Goal: Task Accomplishment & Management: Complete application form

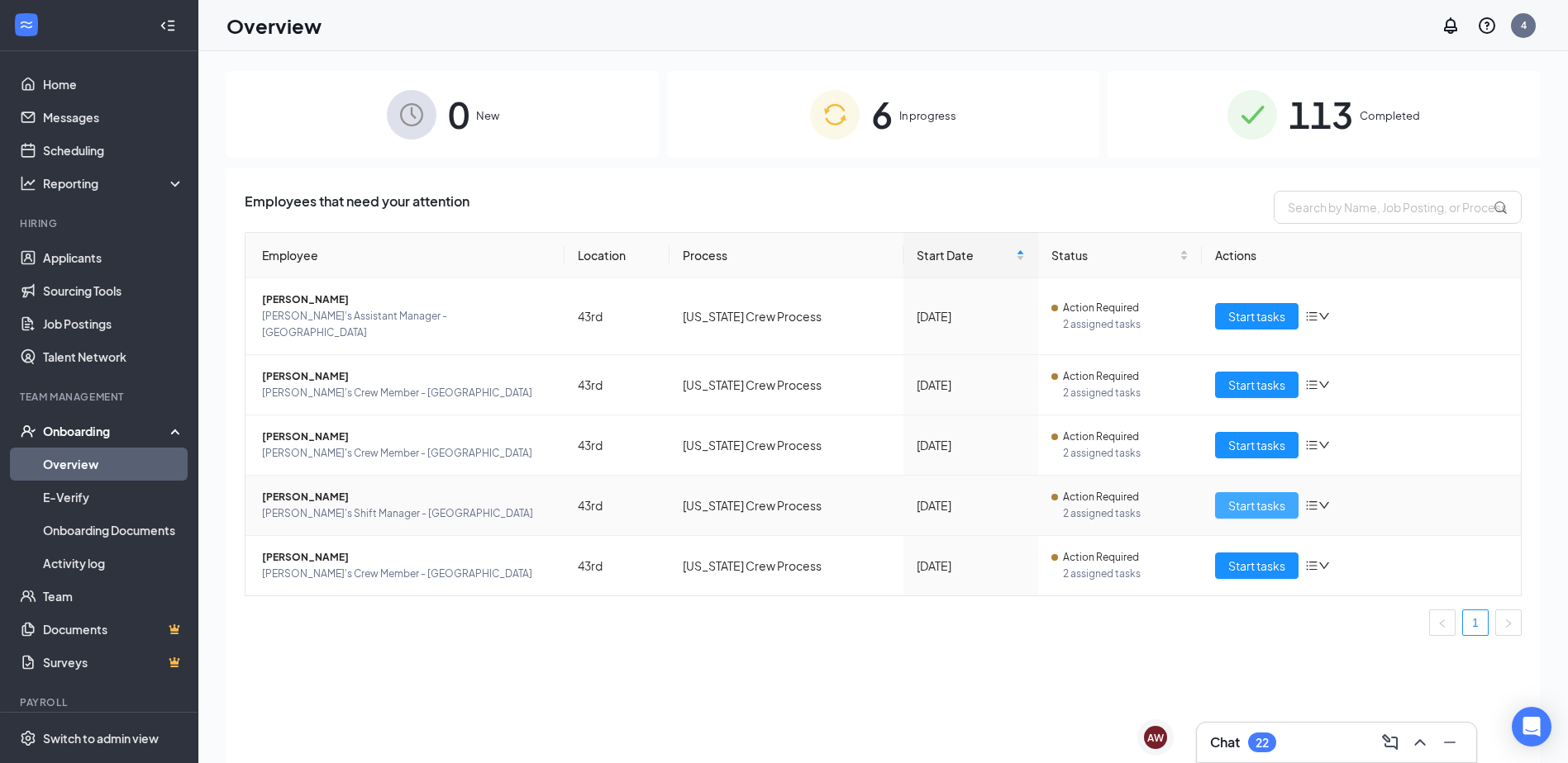
click at [1274, 497] on span "Start tasks" at bounding box center [1256, 506] width 57 height 18
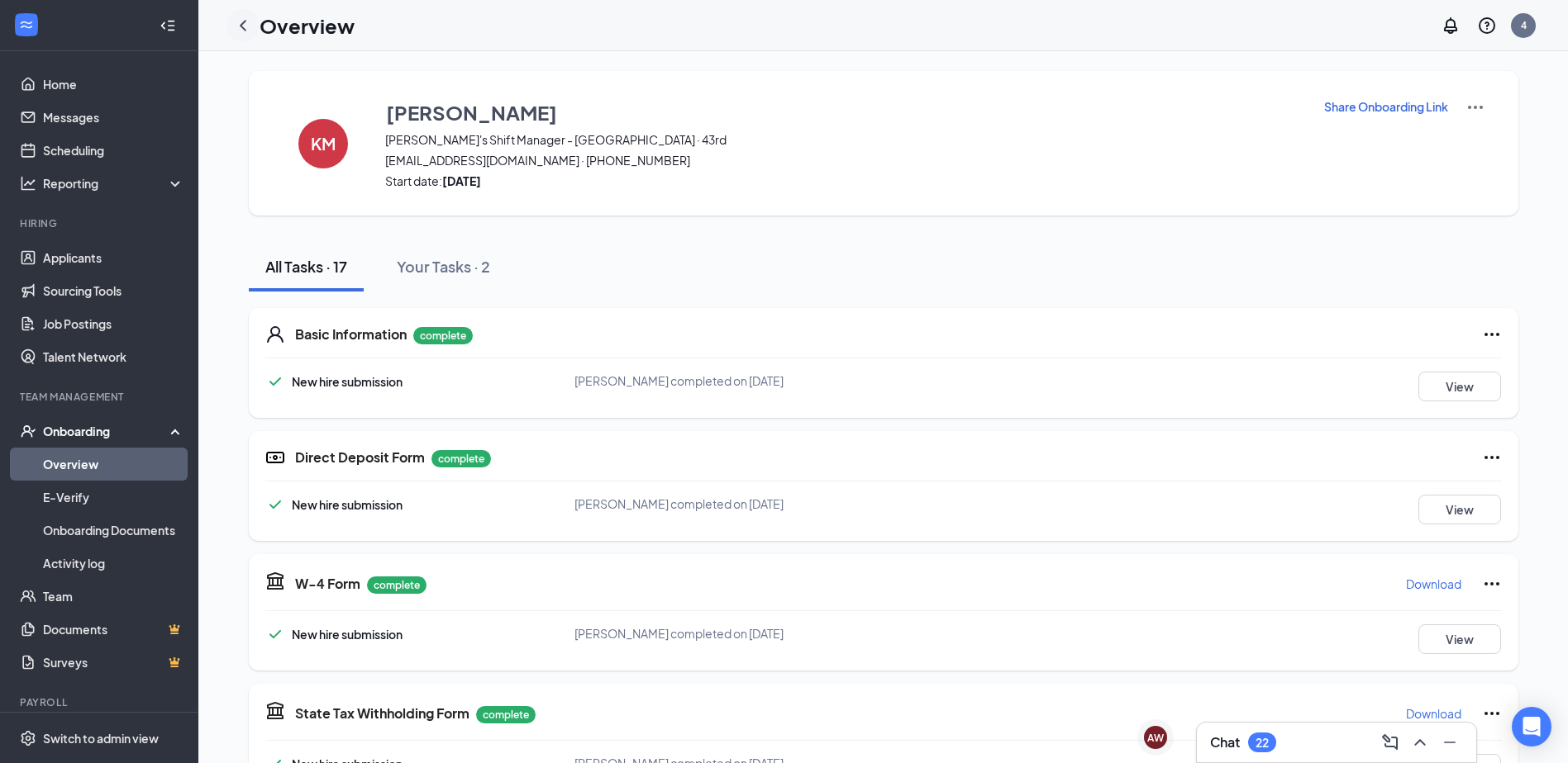
click at [241, 22] on icon "ChevronLeft" at bounding box center [243, 25] width 20 height 20
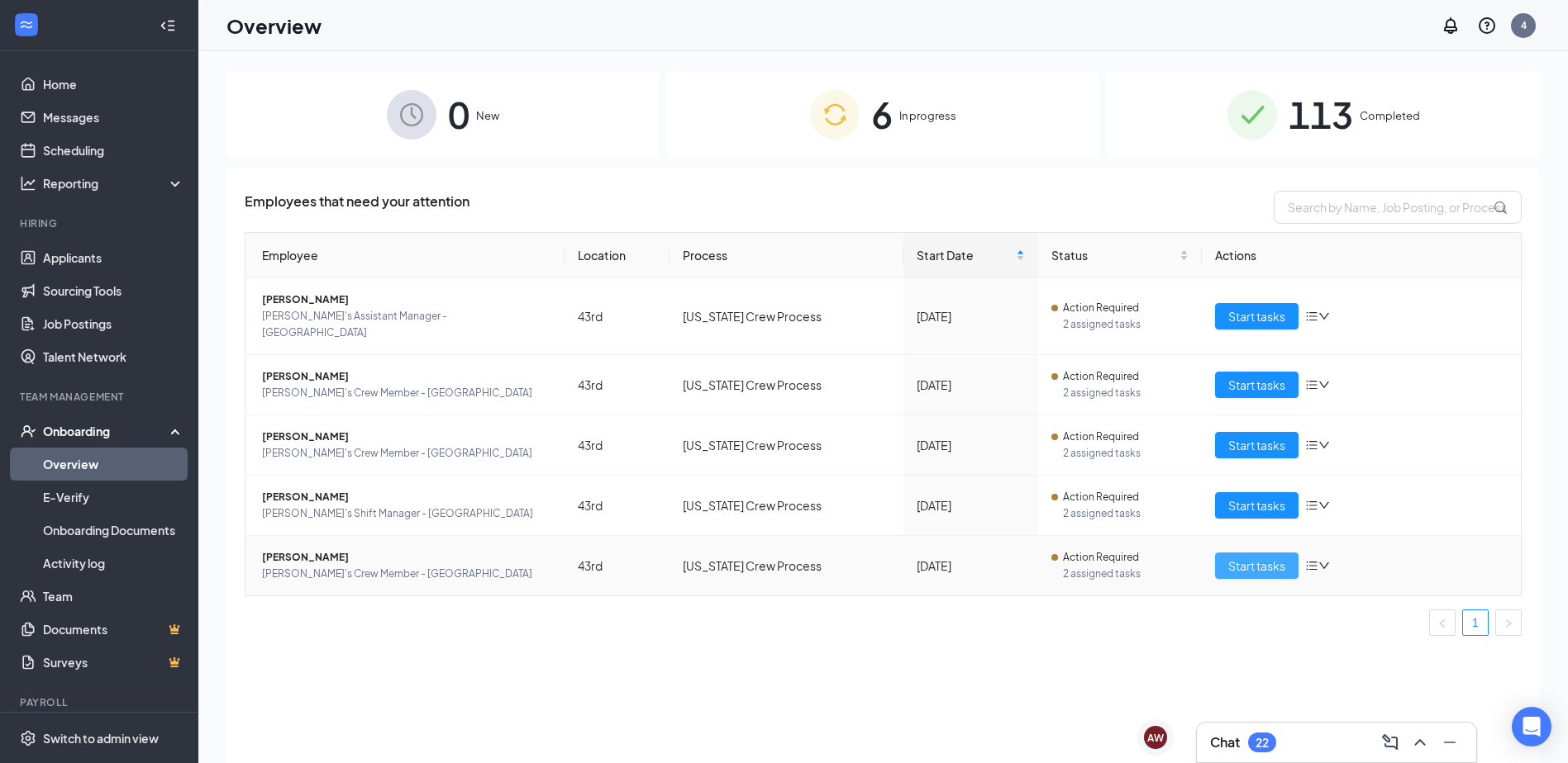
click at [1258, 556] on span "Start tasks" at bounding box center [1256, 565] width 57 height 18
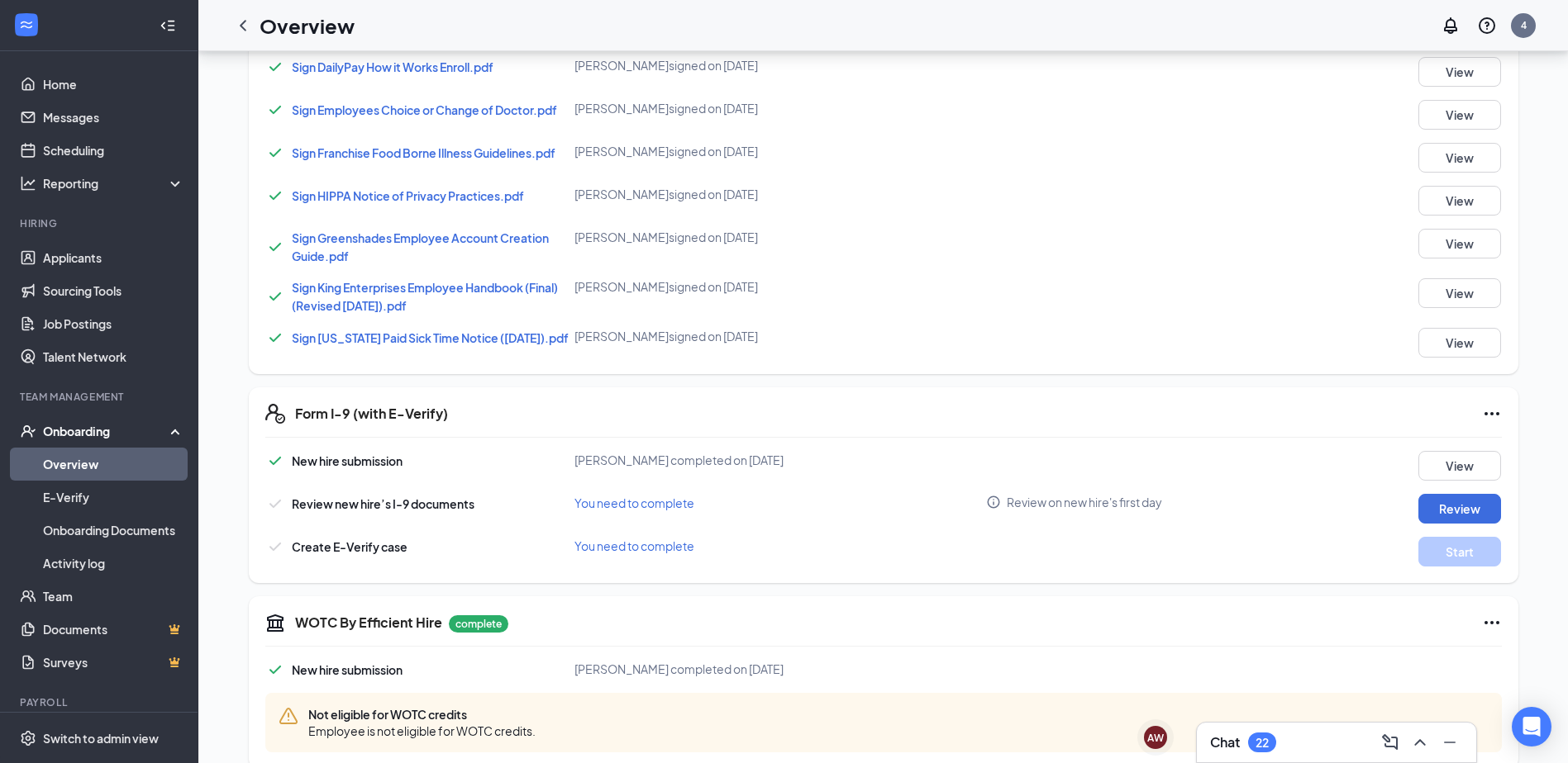
scroll to position [971, 0]
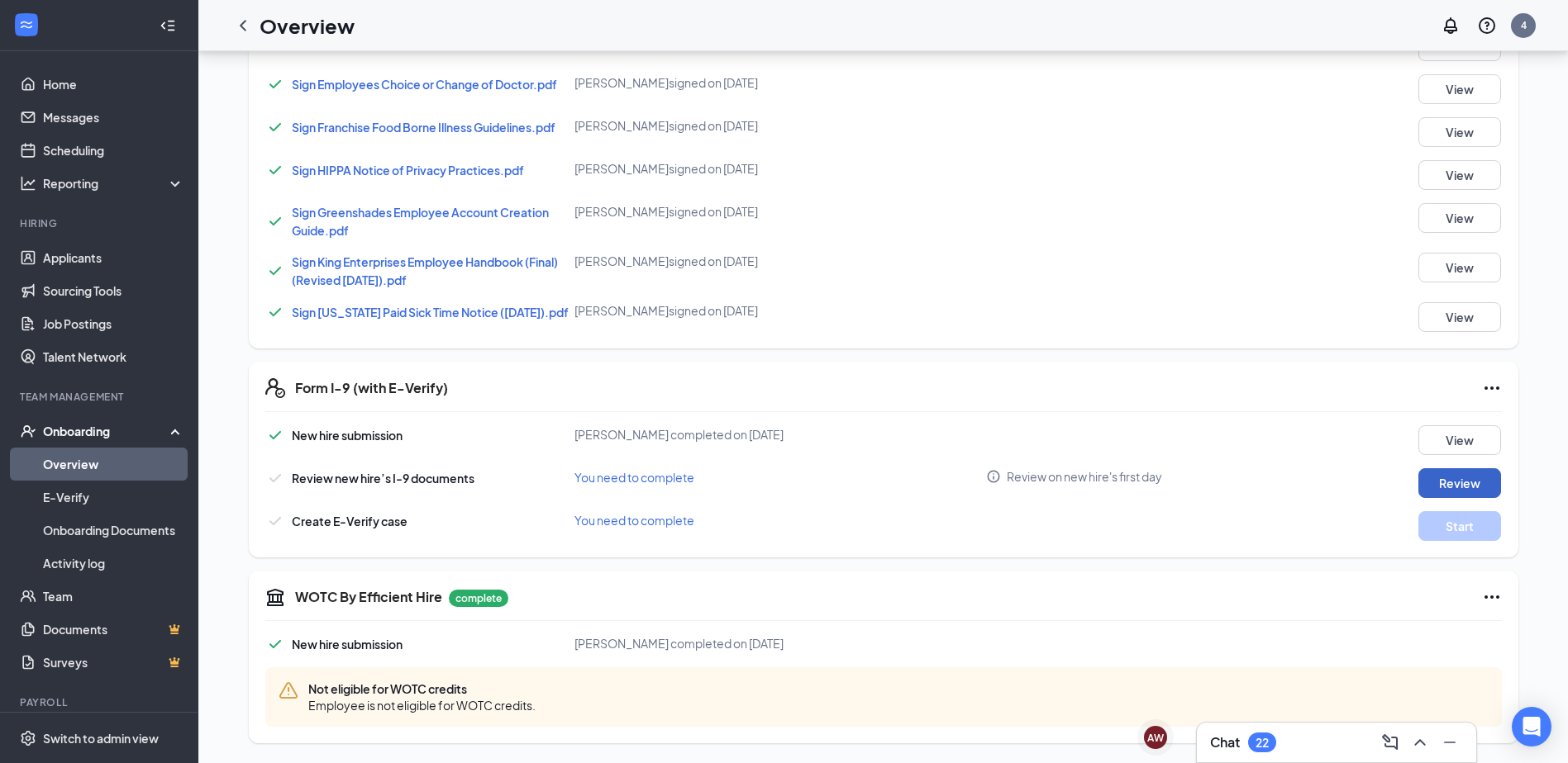
click at [1448, 482] on button "Review" at bounding box center [1460, 483] width 83 height 30
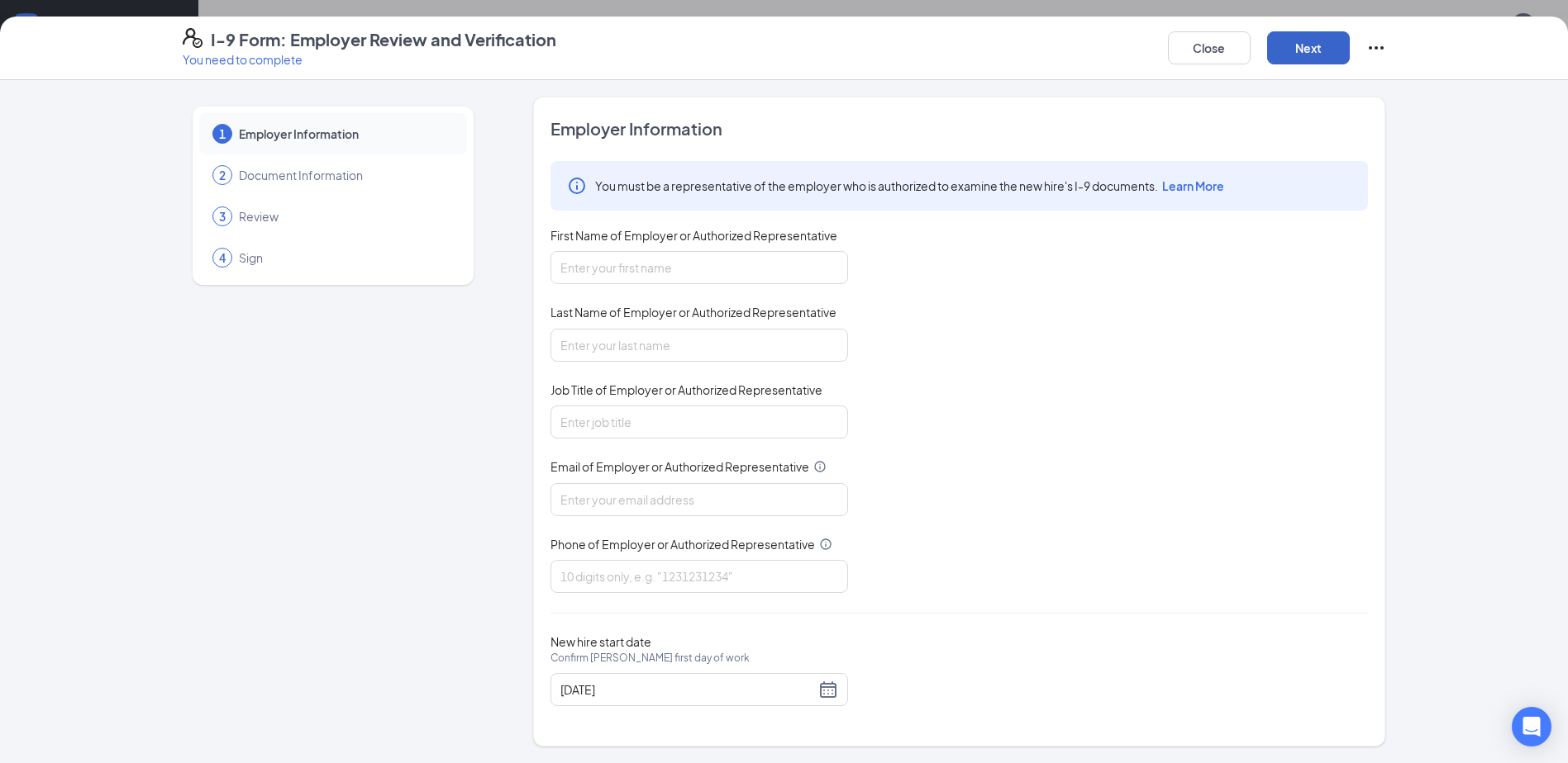
click at [1323, 48] on button "Next" at bounding box center [1308, 48] width 83 height 33
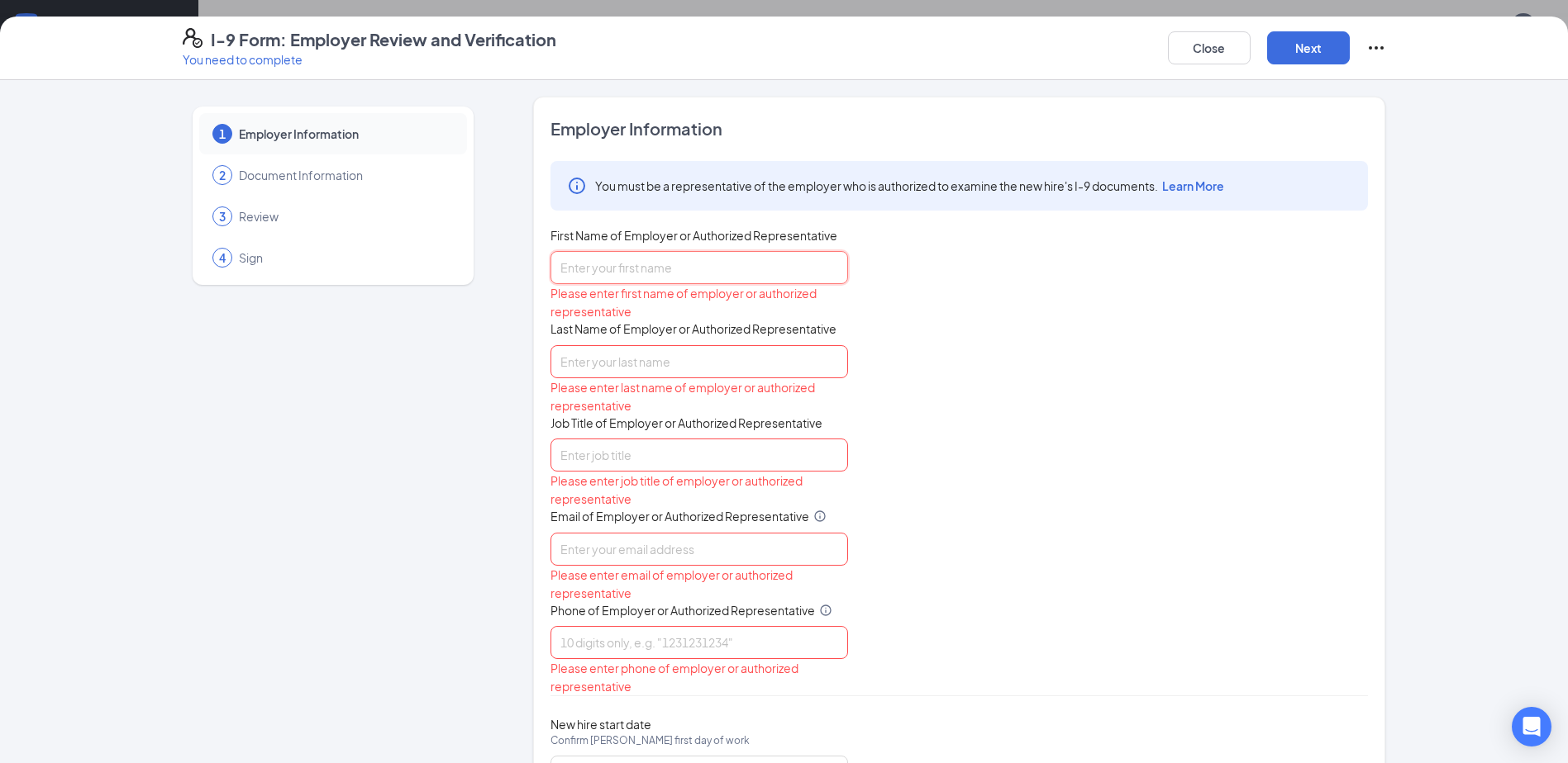
click at [659, 272] on input "First Name of Employer or Authorized Representative" at bounding box center [699, 267] width 298 height 33
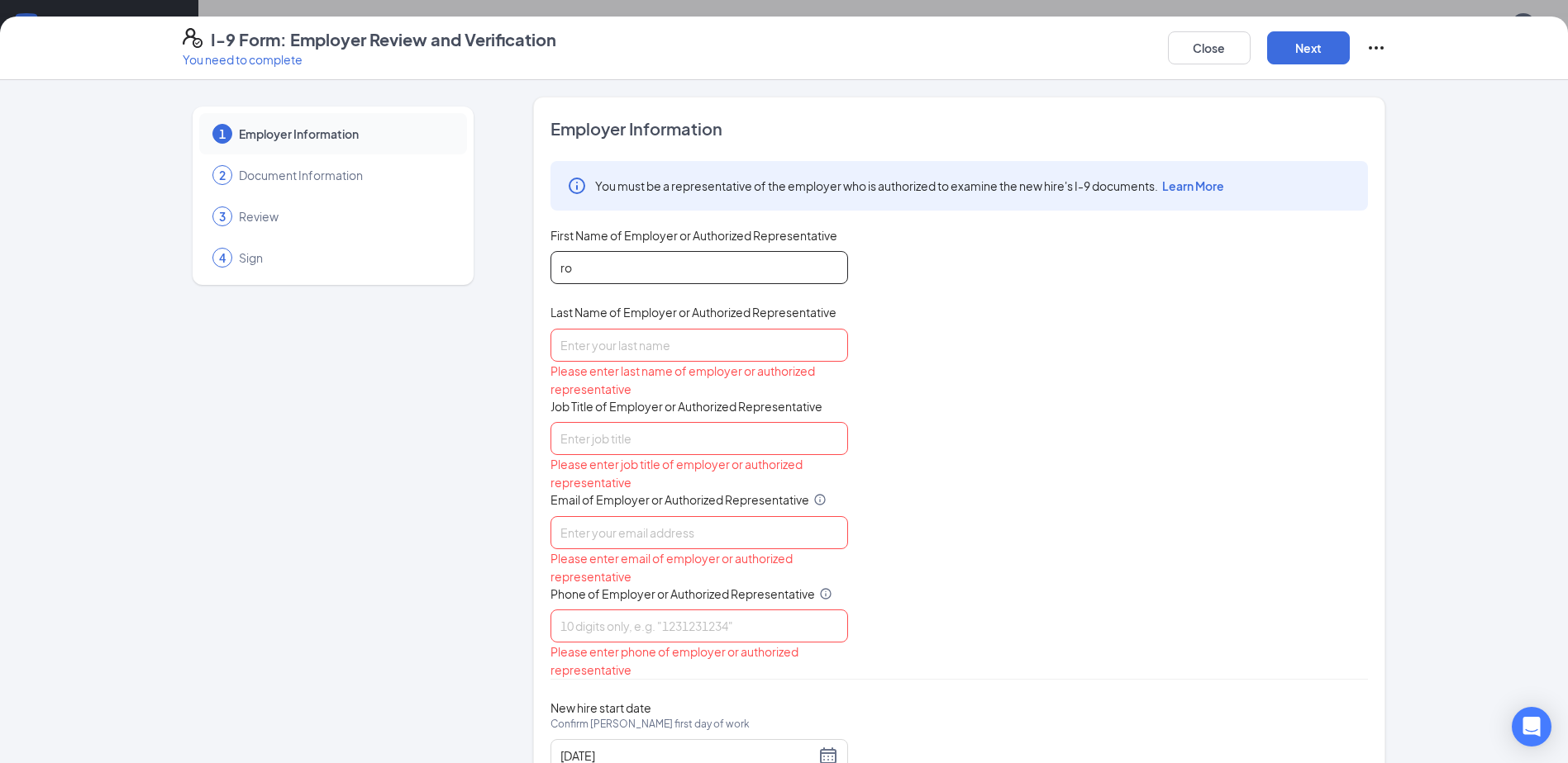
type input "r"
type input "[PERSON_NAME]"
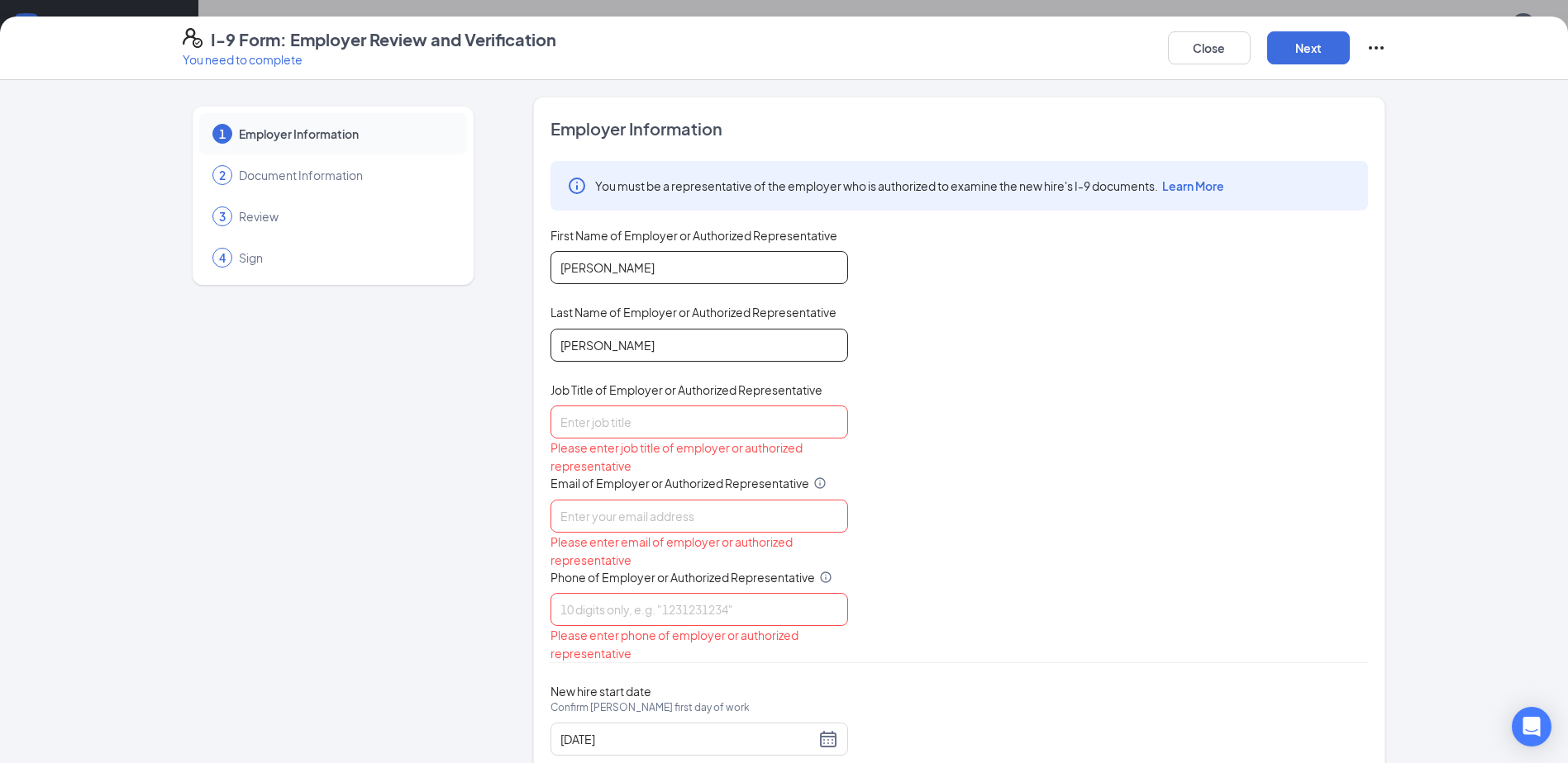
type input "[PERSON_NAME]"
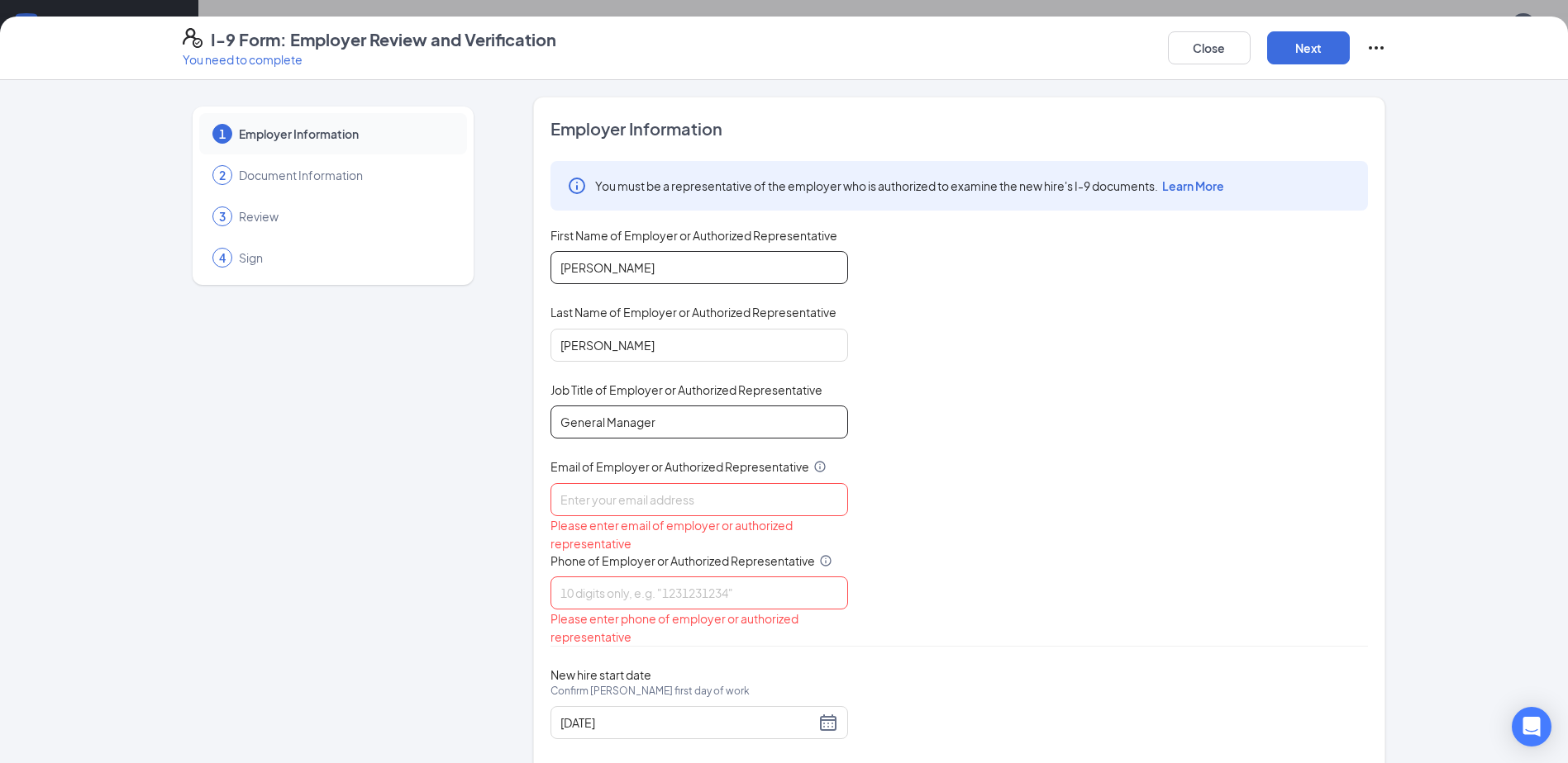
type input "General Manager"
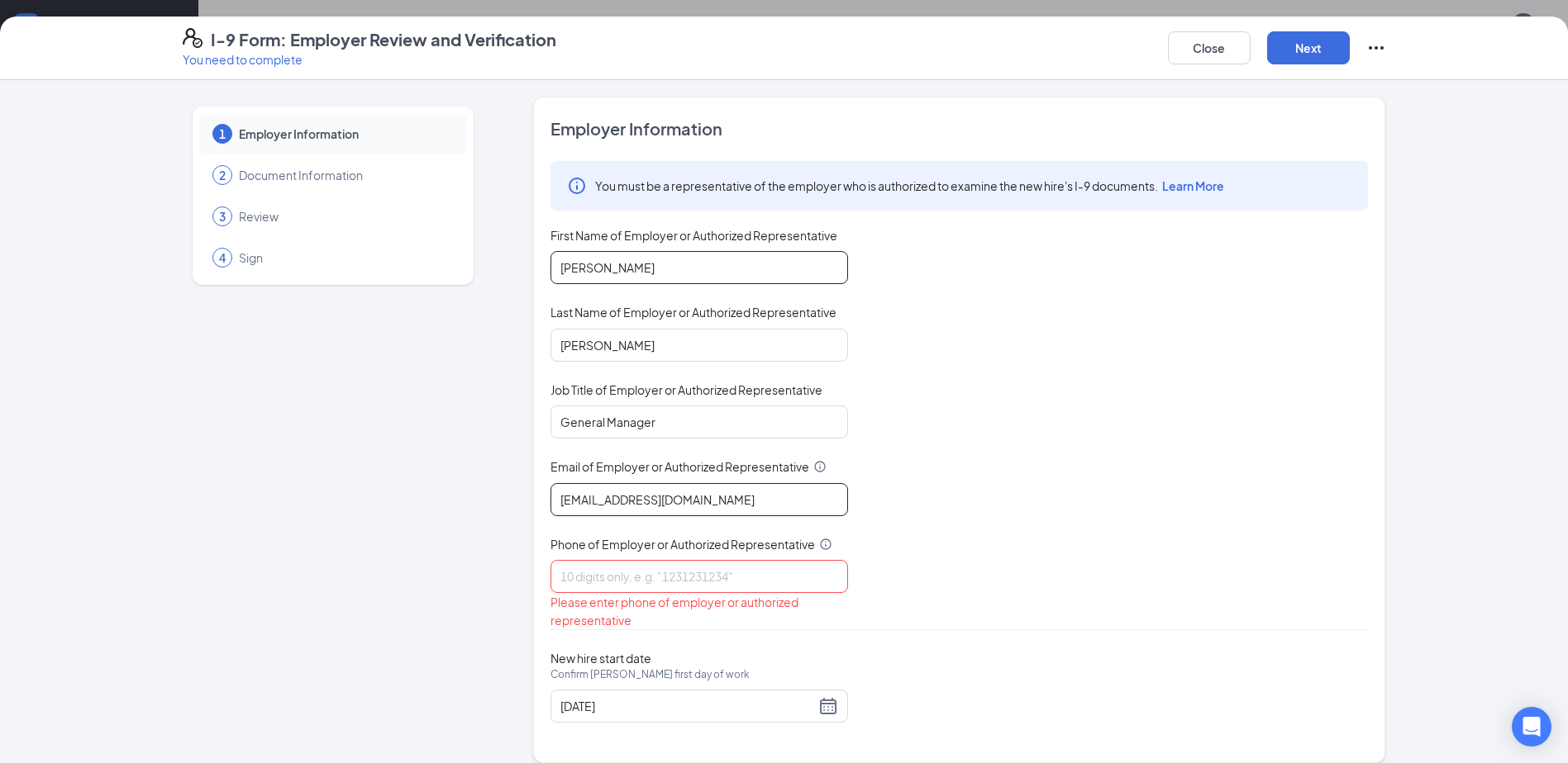
type input "[EMAIL_ADDRESS][DOMAIN_NAME]"
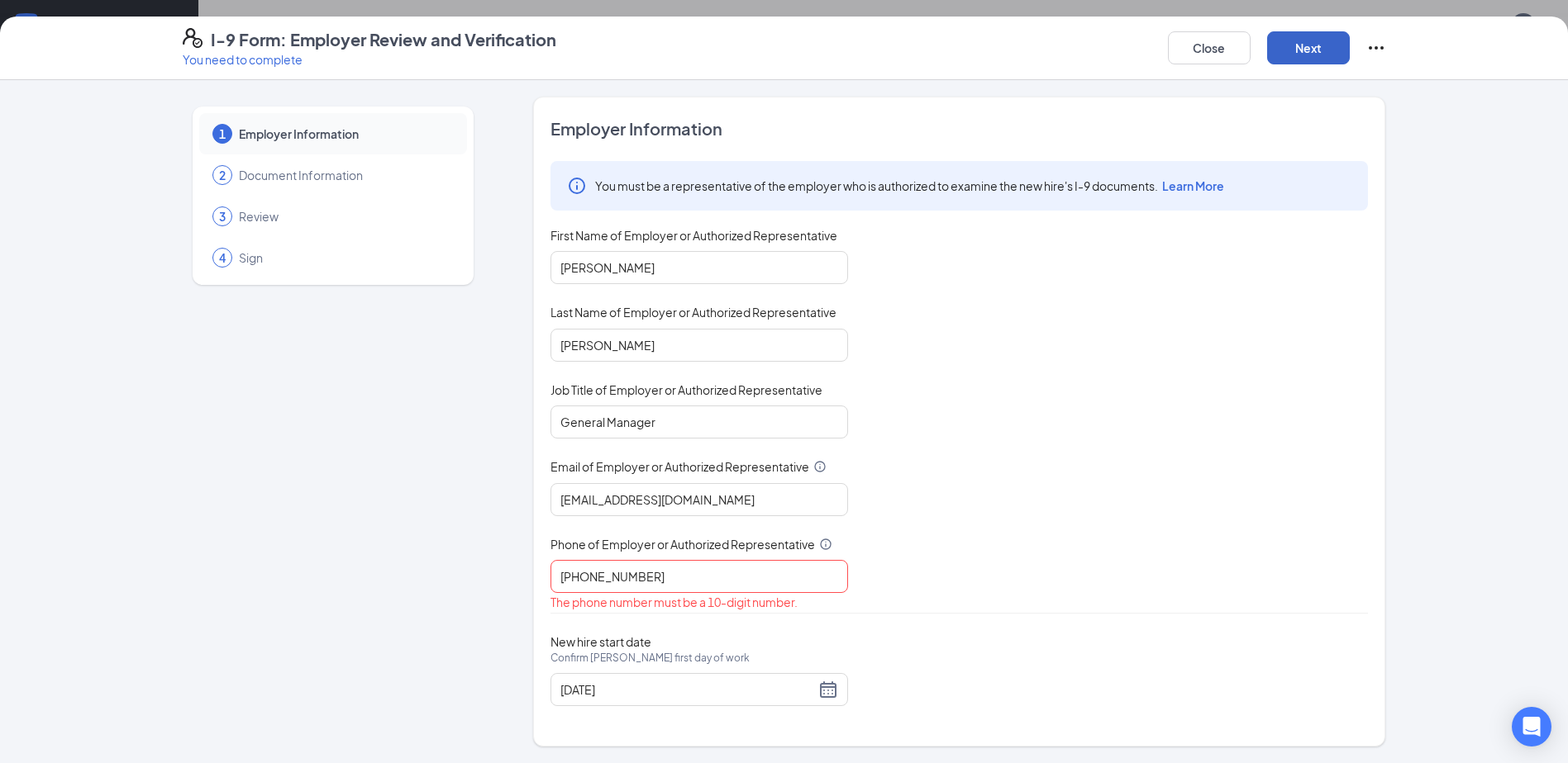
click at [1325, 53] on button "Next" at bounding box center [1308, 48] width 83 height 33
click at [645, 577] on input "[PHONE_NUMBER]" at bounding box center [699, 576] width 298 height 33
type input "4025581111"
click at [1327, 43] on button "Next" at bounding box center [1308, 48] width 83 height 33
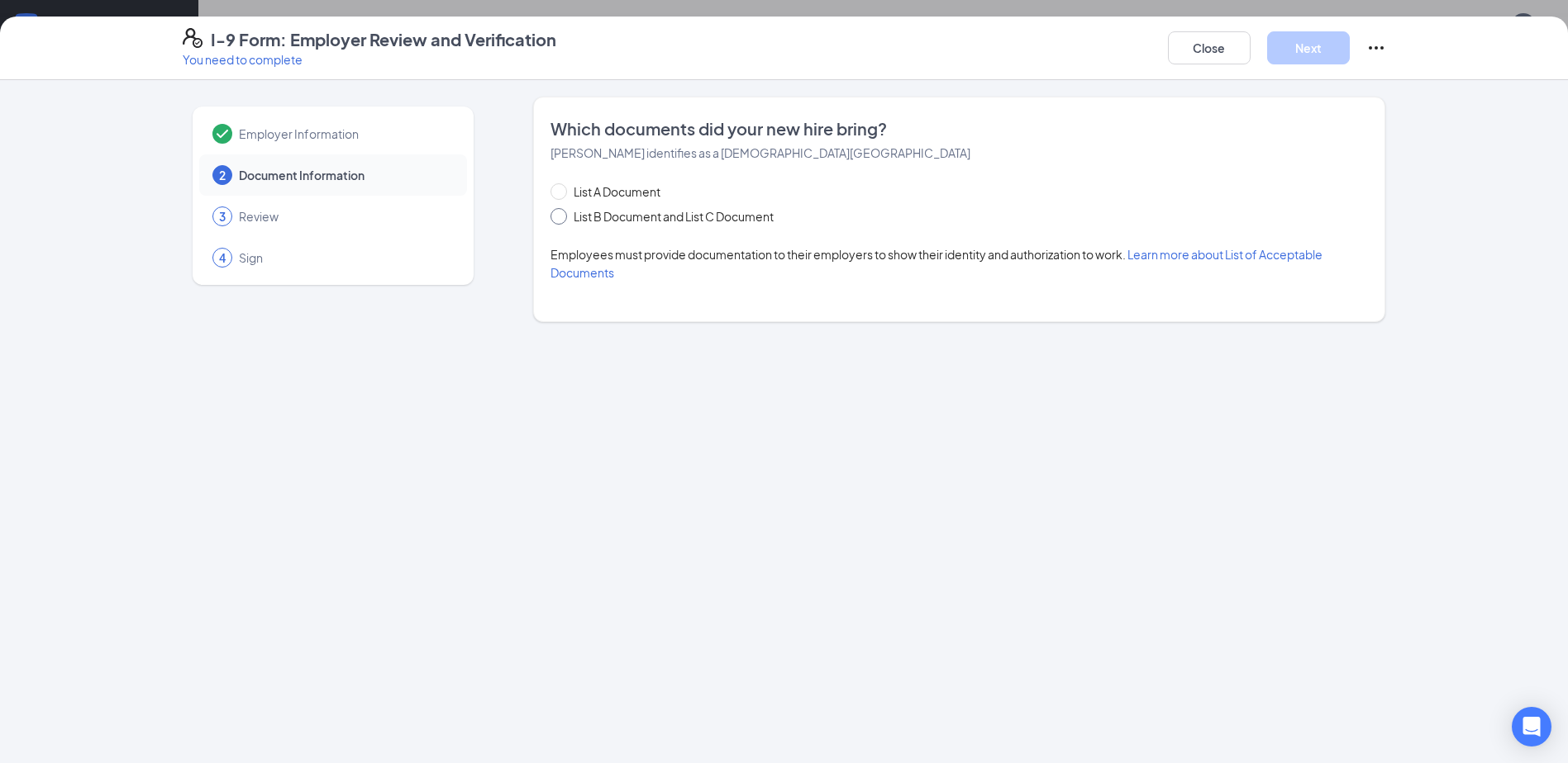
click at [558, 212] on input "List B Document and List C Document" at bounding box center [556, 214] width 12 height 12
radio input "true"
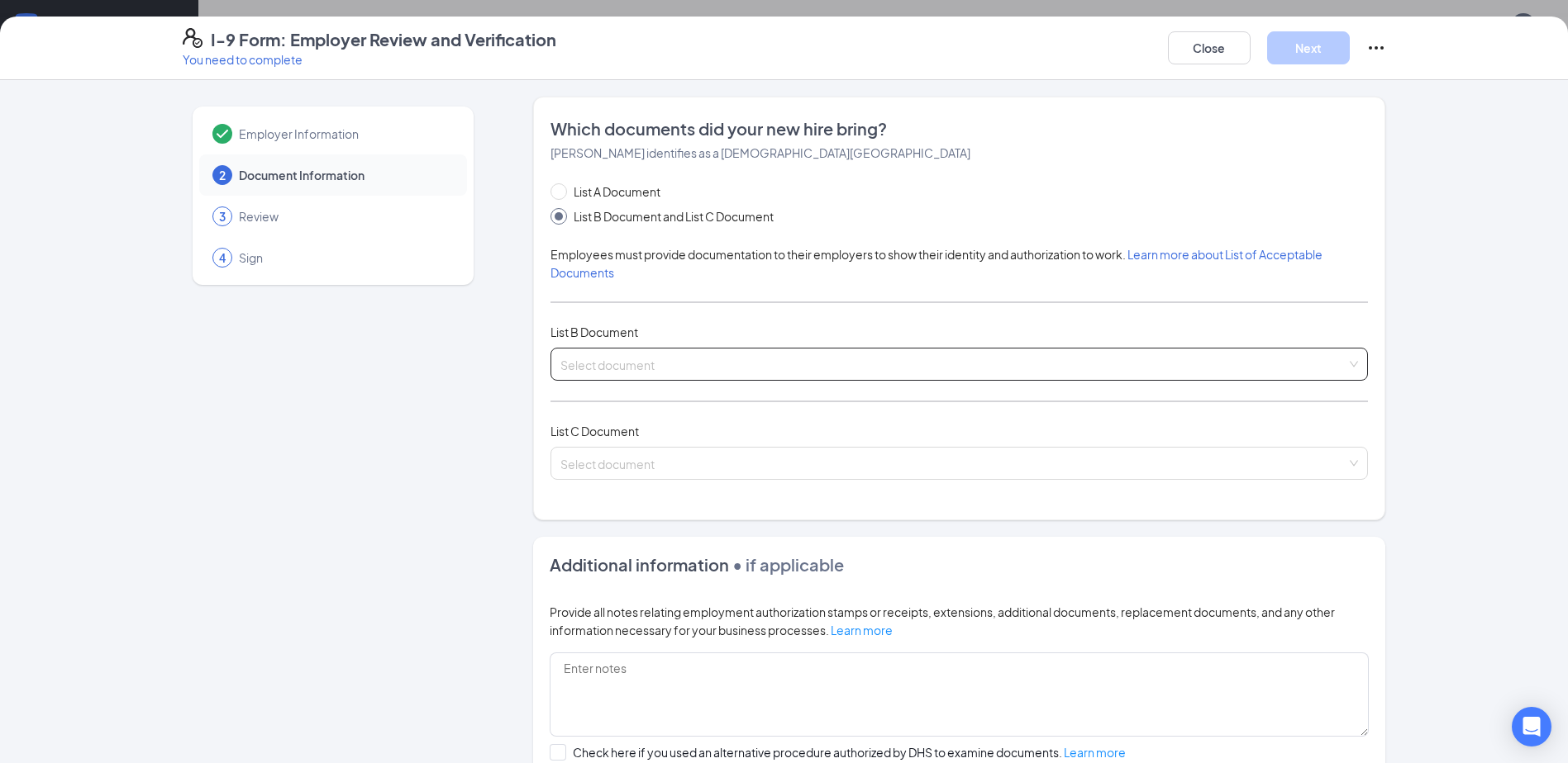
click at [628, 361] on input "search" at bounding box center [953, 361] width 786 height 24
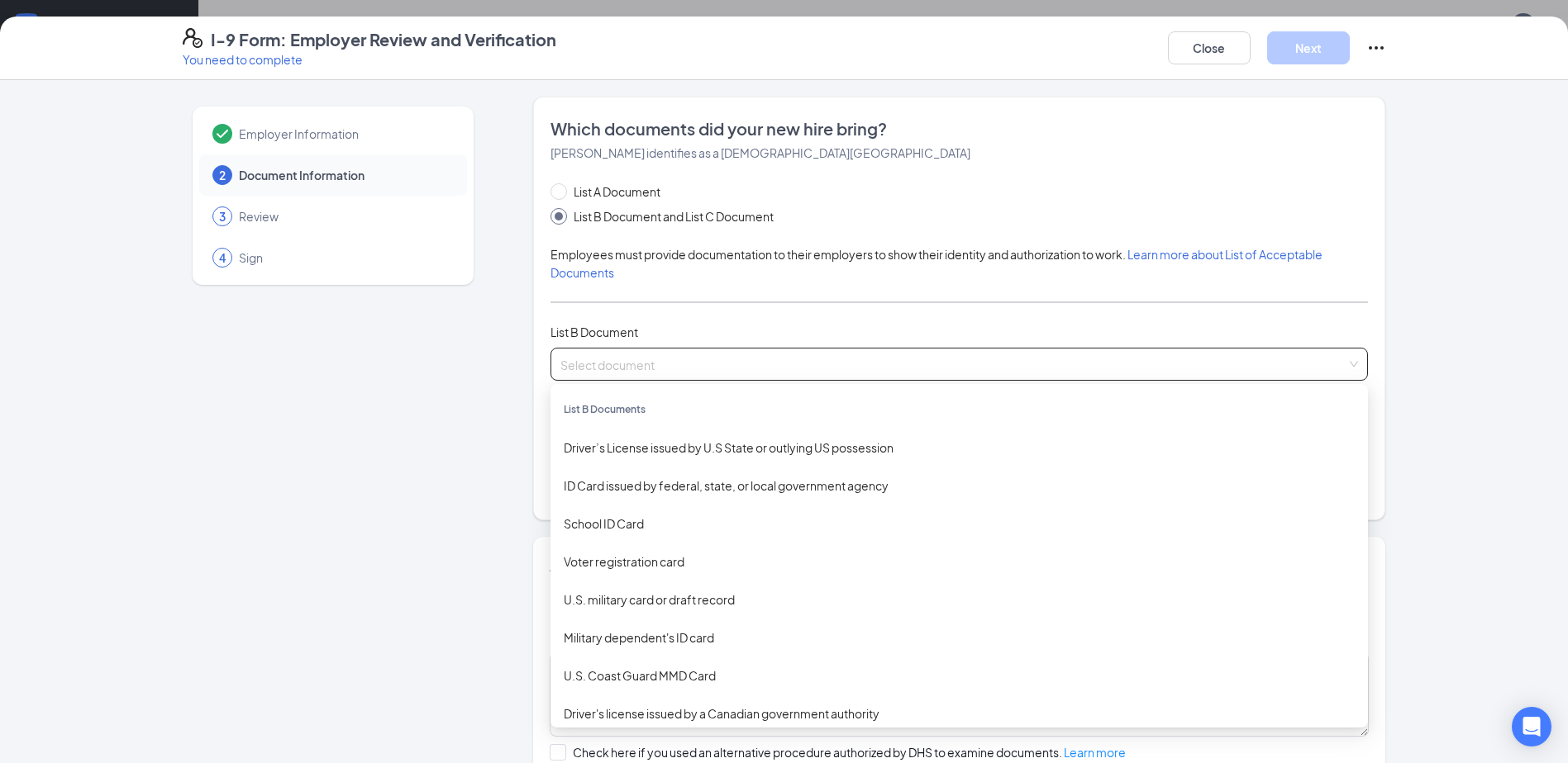
click at [670, 291] on div "List A Document List B Document and List C Document Employees must provide docu…" at bounding box center [959, 341] width 817 height 317
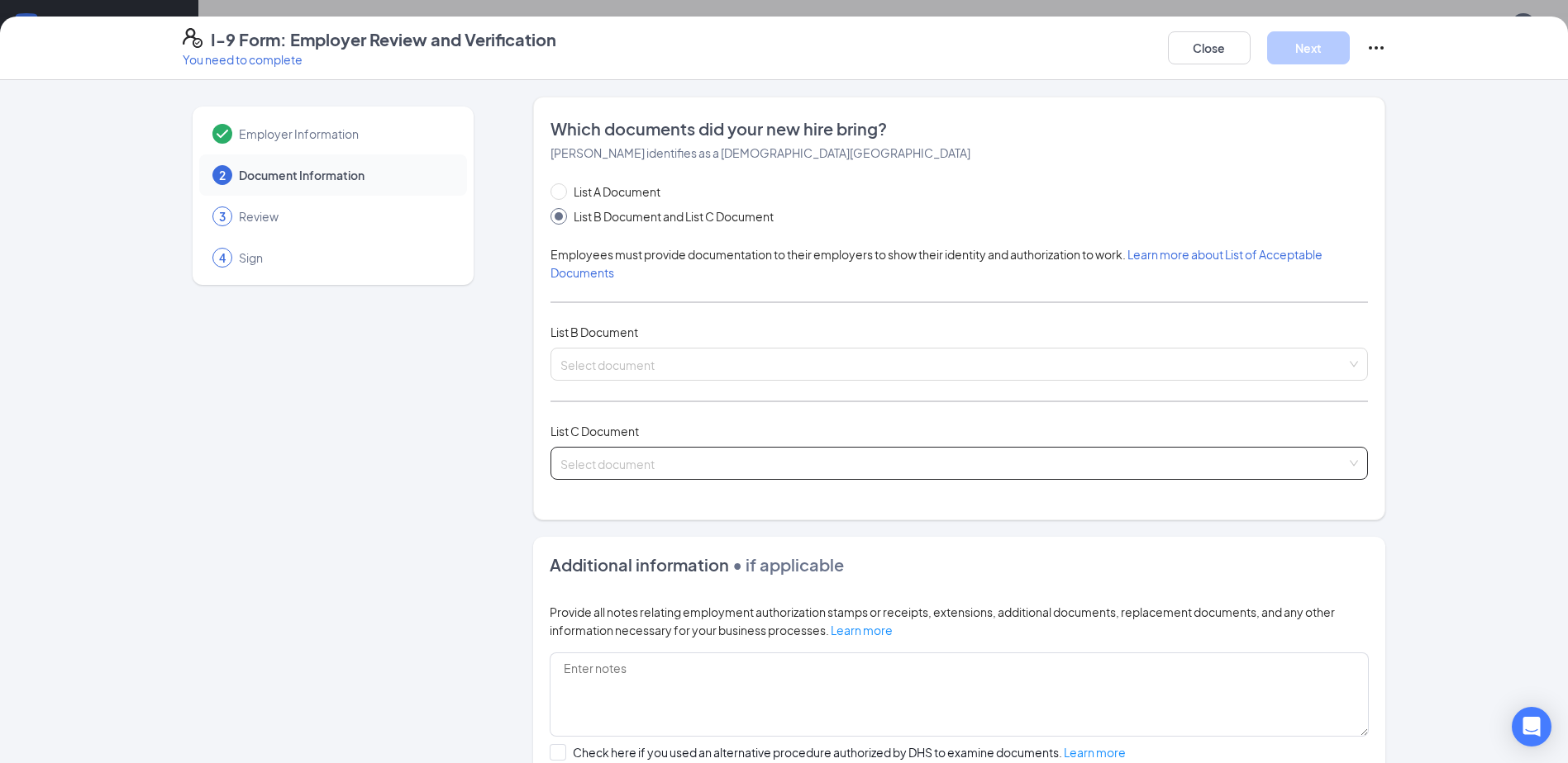
click at [630, 463] on input "search" at bounding box center [953, 460] width 786 height 24
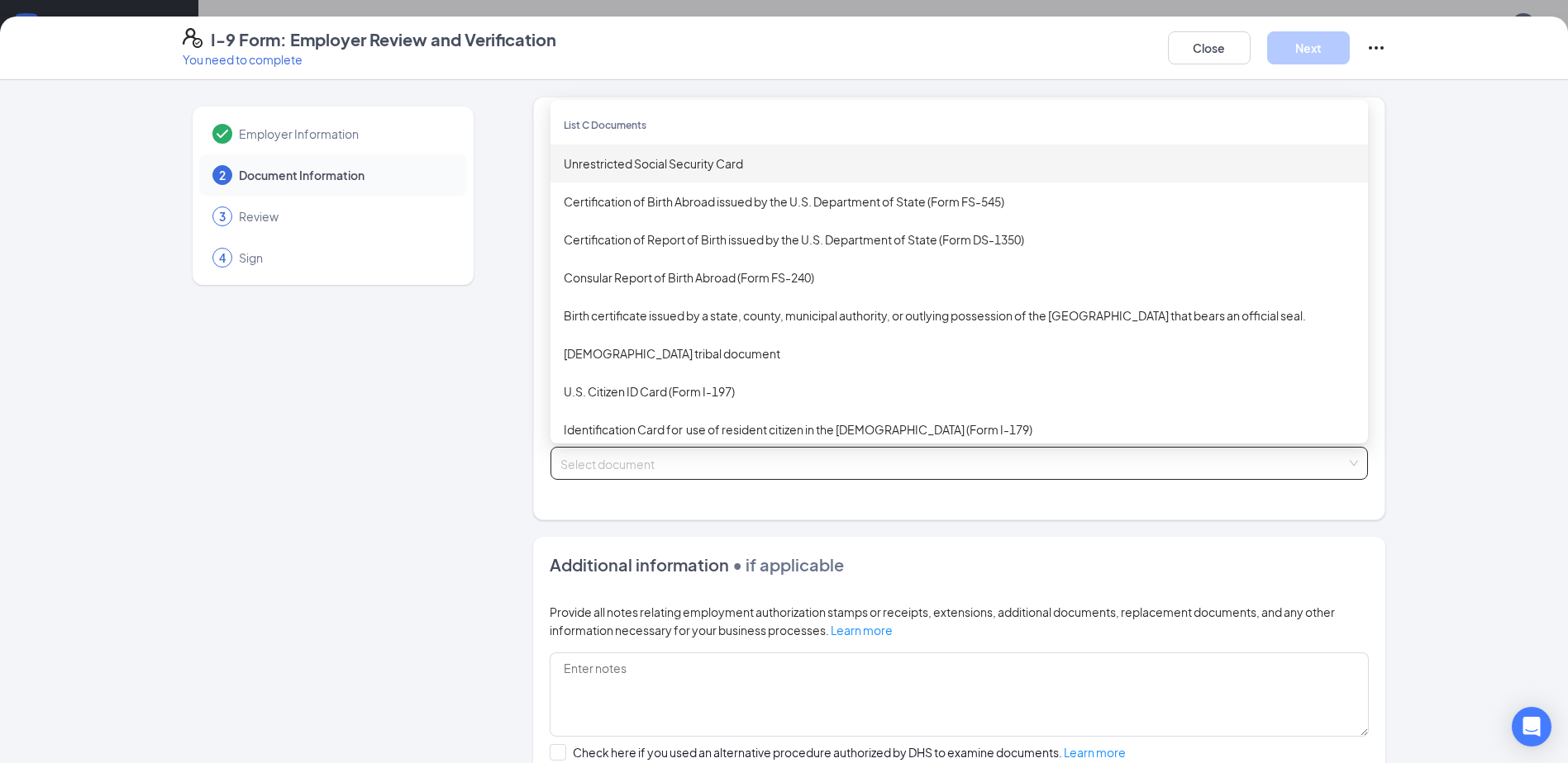
click at [662, 161] on div "Unrestricted Social Security Card" at bounding box center [959, 163] width 791 height 18
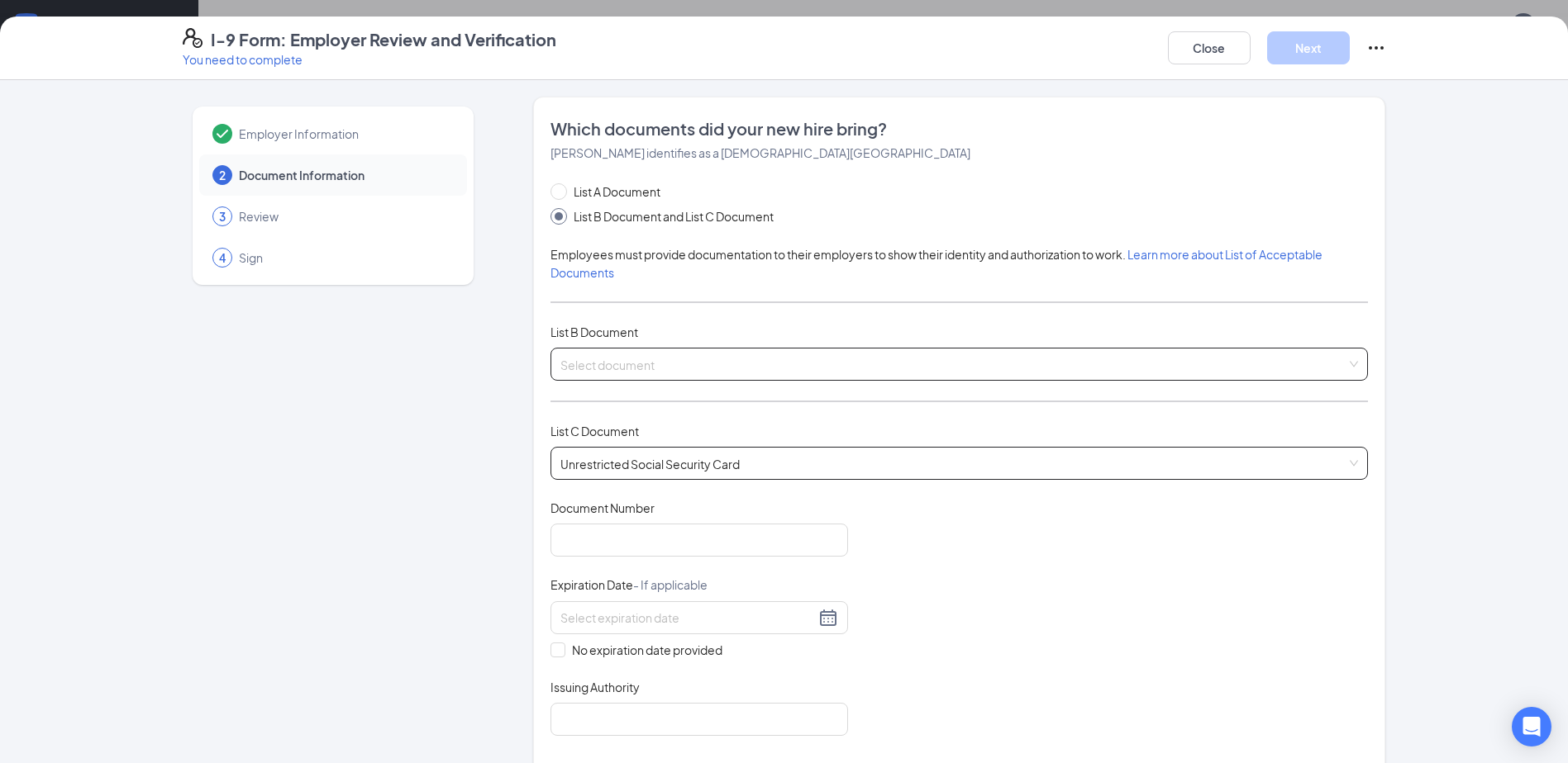
click at [615, 359] on input "search" at bounding box center [953, 361] width 786 height 24
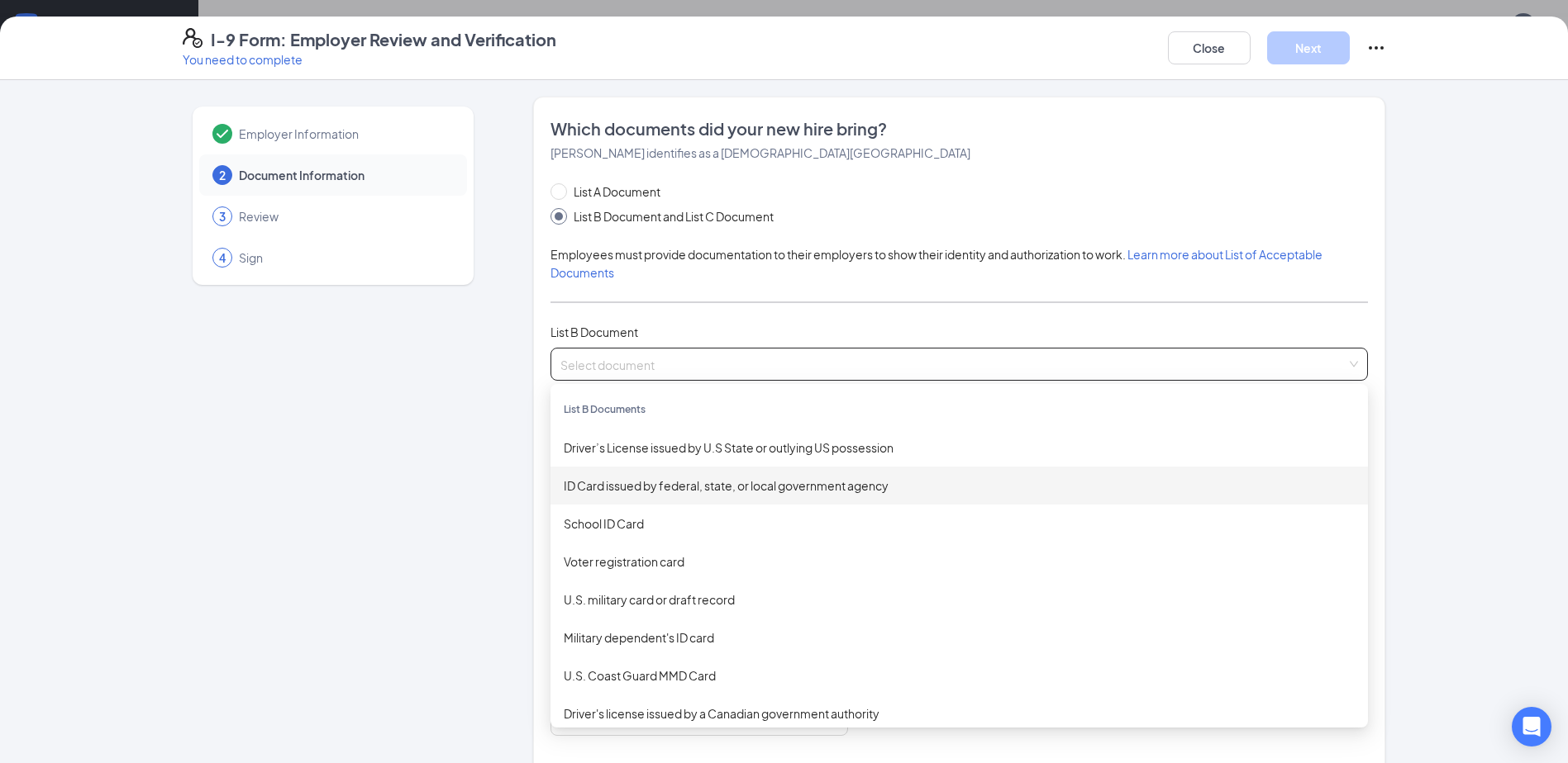
click at [612, 488] on div "ID Card issued by federal, state, or local government agency" at bounding box center [959, 486] width 791 height 18
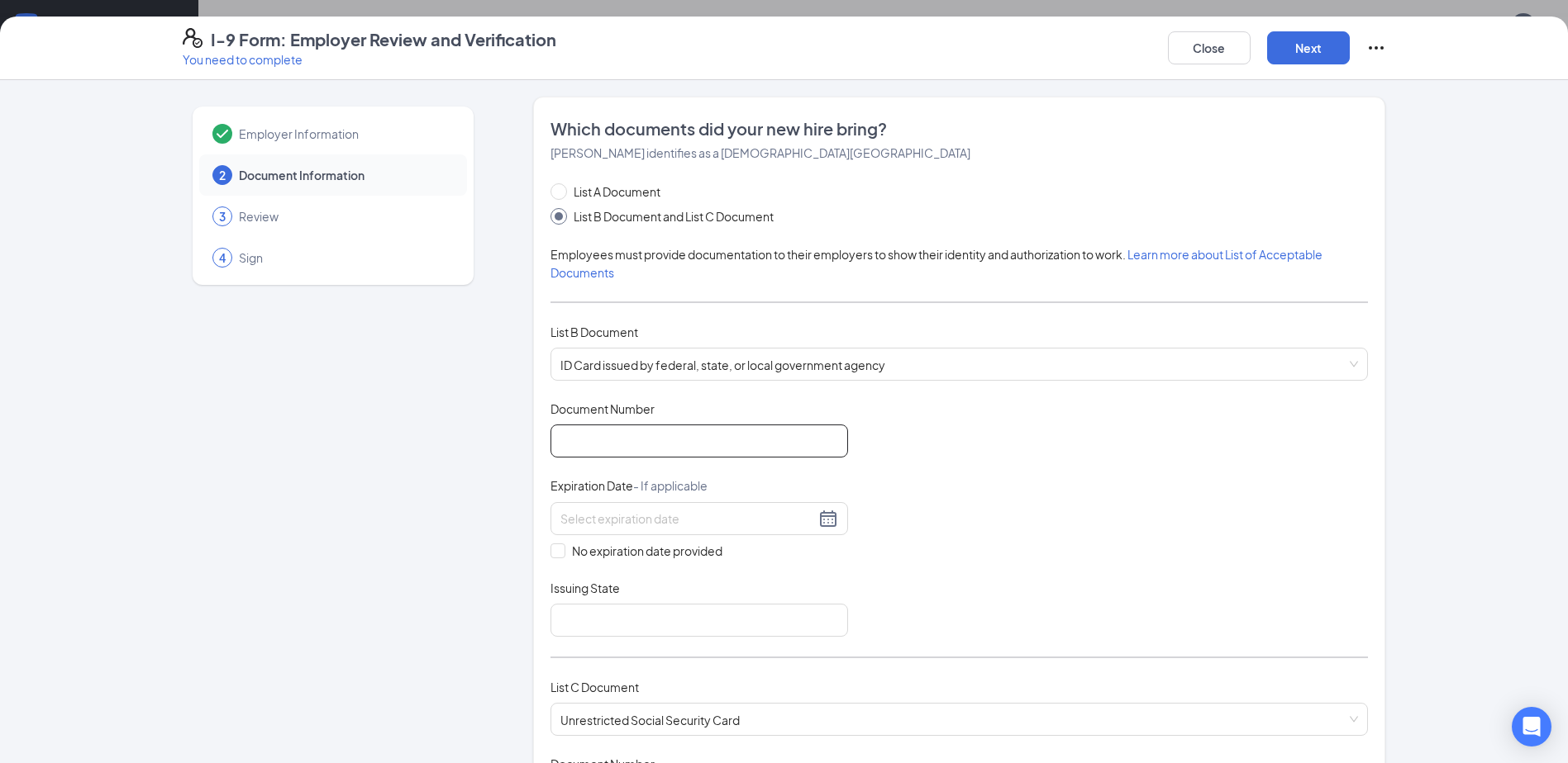
click at [613, 440] on input "Document Number" at bounding box center [699, 441] width 298 height 33
type input "h12060046"
click at [827, 519] on div at bounding box center [699, 519] width 278 height 20
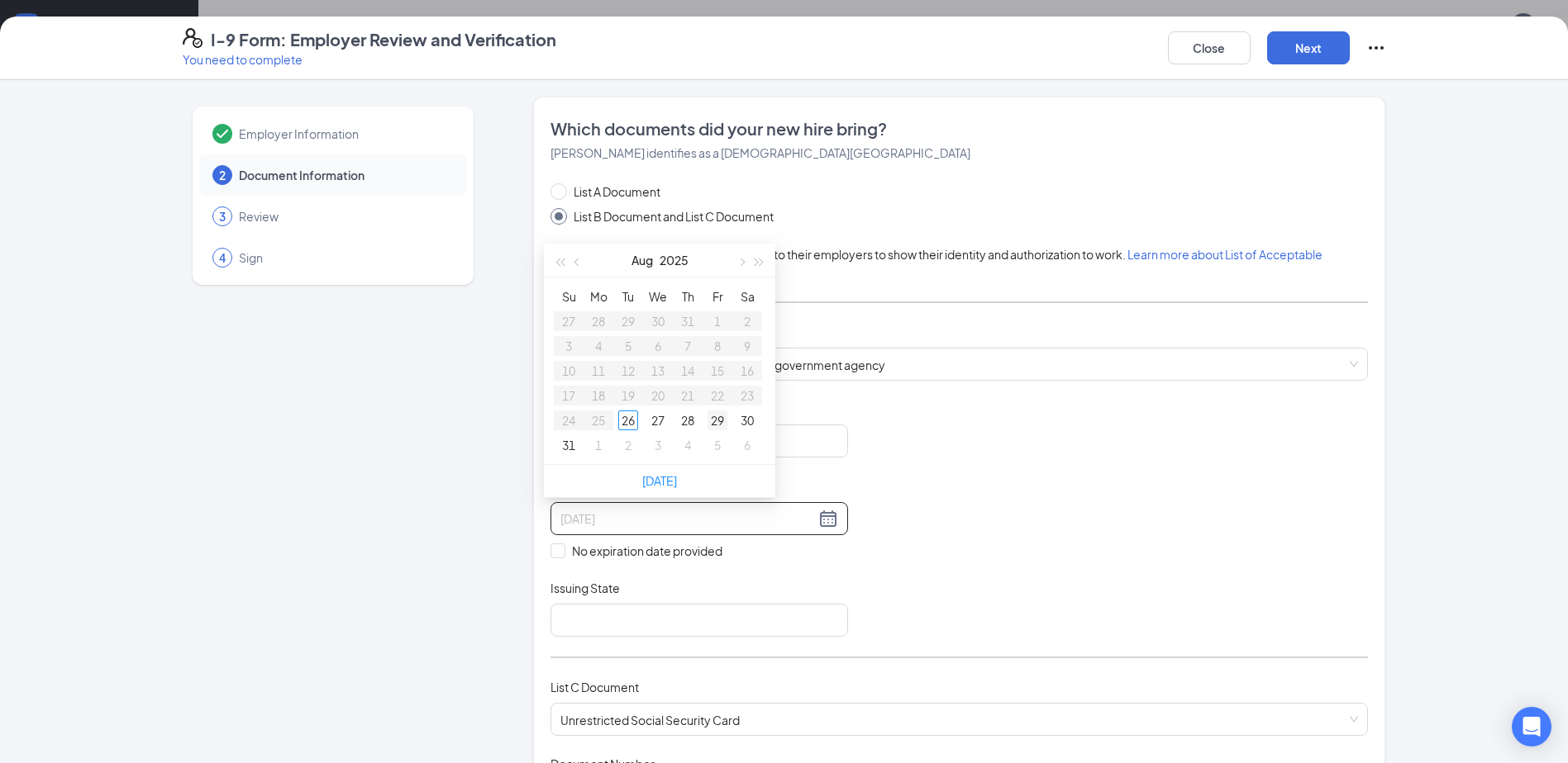
type input "[DATE]"
click at [761, 262] on span "button" at bounding box center [759, 262] width 8 height 8
click at [761, 262] on span "button" at bounding box center [759, 262] width 8 height 8
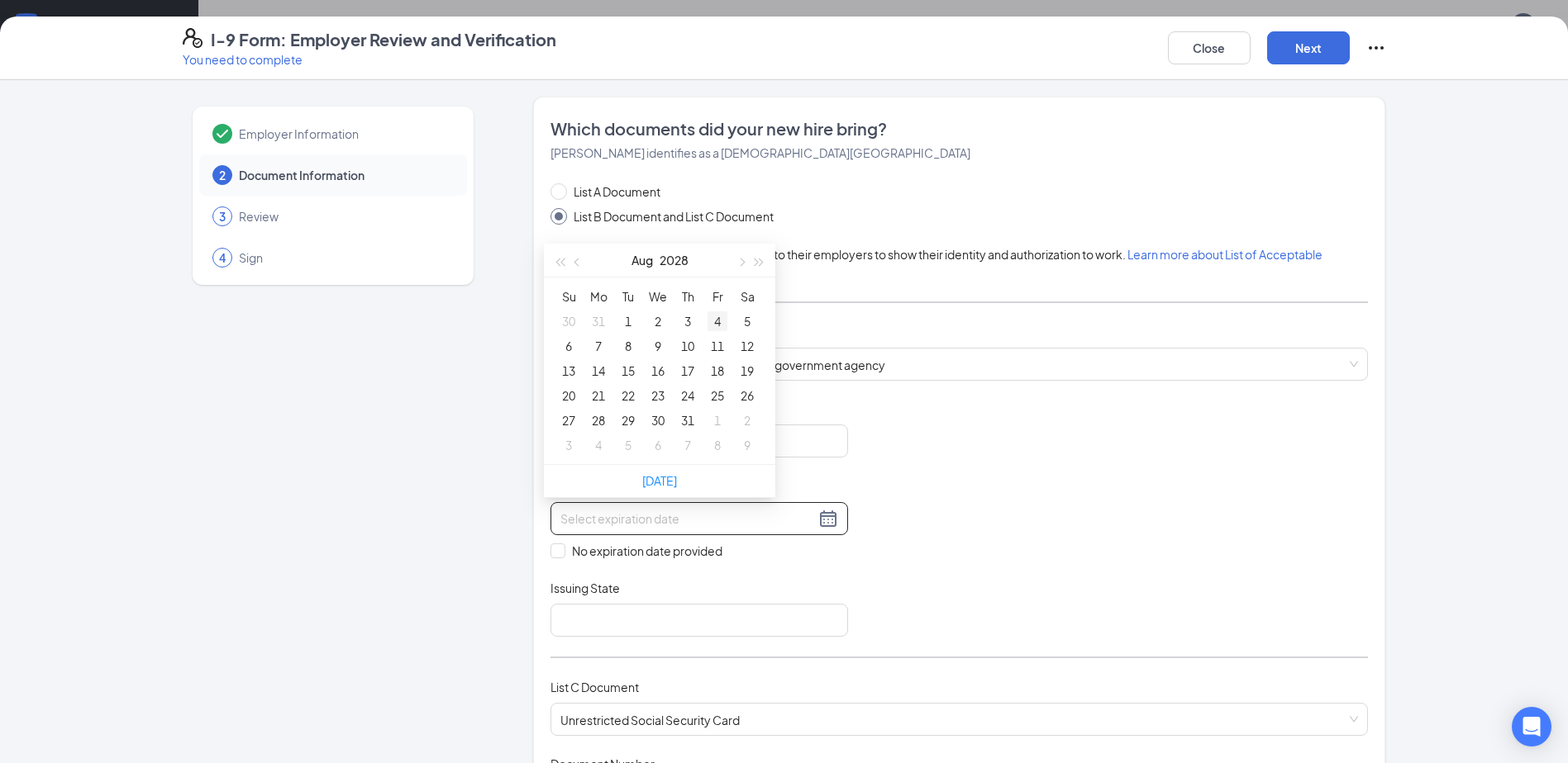
type input "[DATE]"
click at [721, 325] on div "4" at bounding box center [717, 321] width 20 height 20
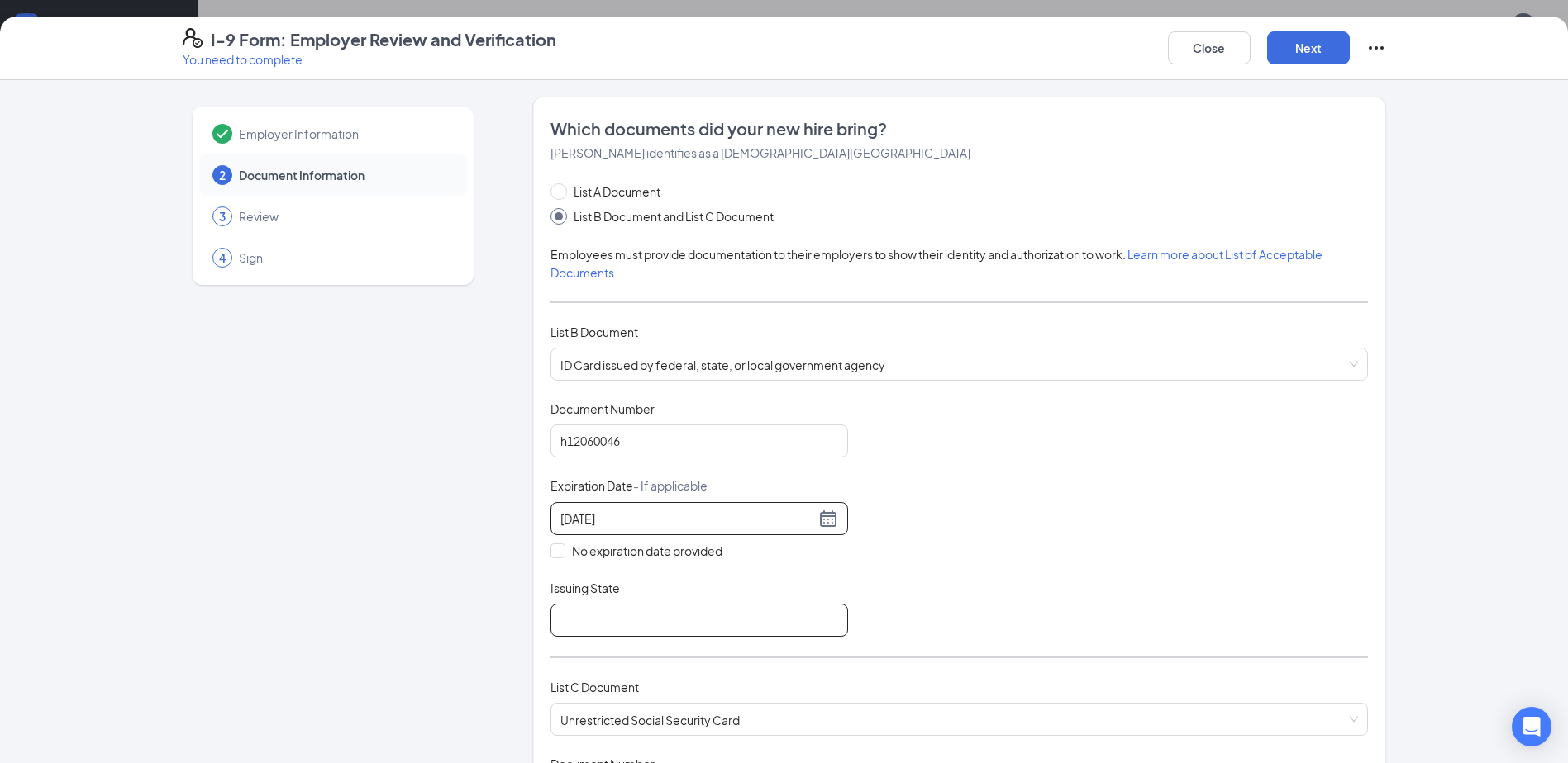
click at [592, 614] on input "Issuing State" at bounding box center [699, 621] width 298 height 33
type input "NE"
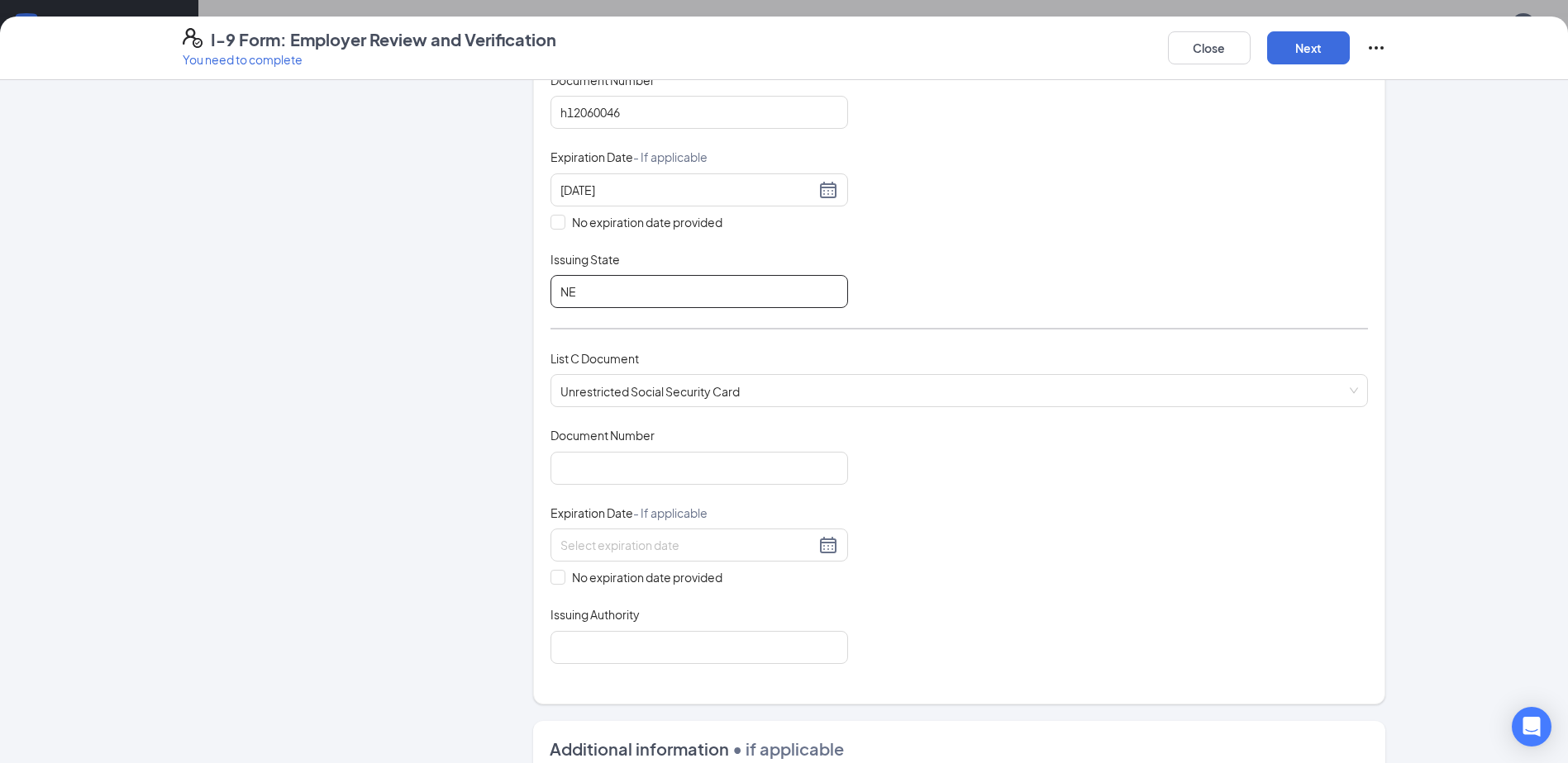
scroll to position [330, 0]
click at [680, 462] on input "Document Number" at bounding box center [699, 466] width 298 height 33
click at [723, 427] on div "Document Number" at bounding box center [699, 437] width 298 height 24
click at [552, 571] on input "No expiration date provided" at bounding box center [556, 574] width 12 height 12
checkbox input "true"
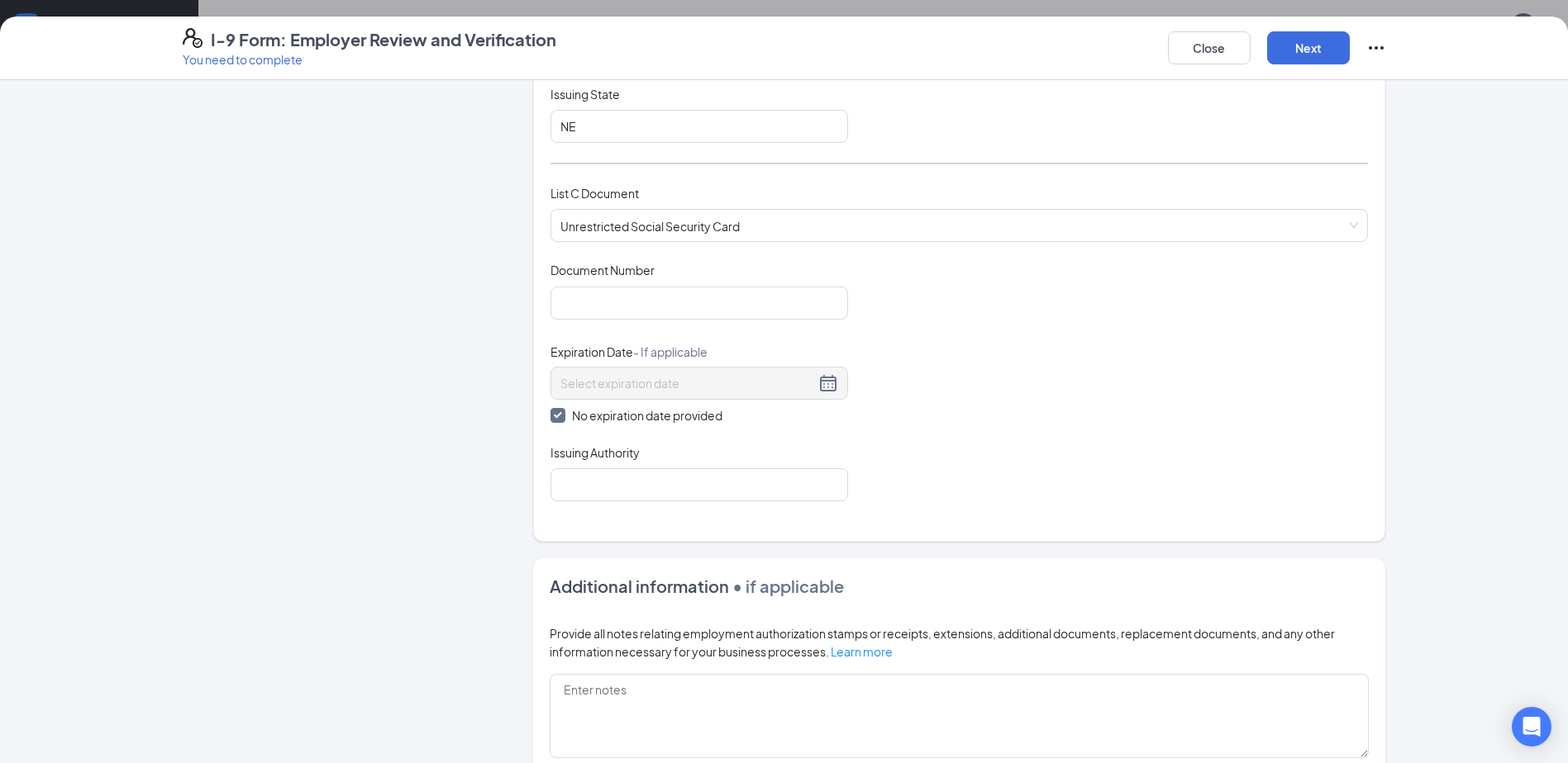
scroll to position [496, 0]
click at [770, 479] on input "Issuing Authority" at bounding box center [699, 483] width 298 height 33
type input "Social Security Administration"
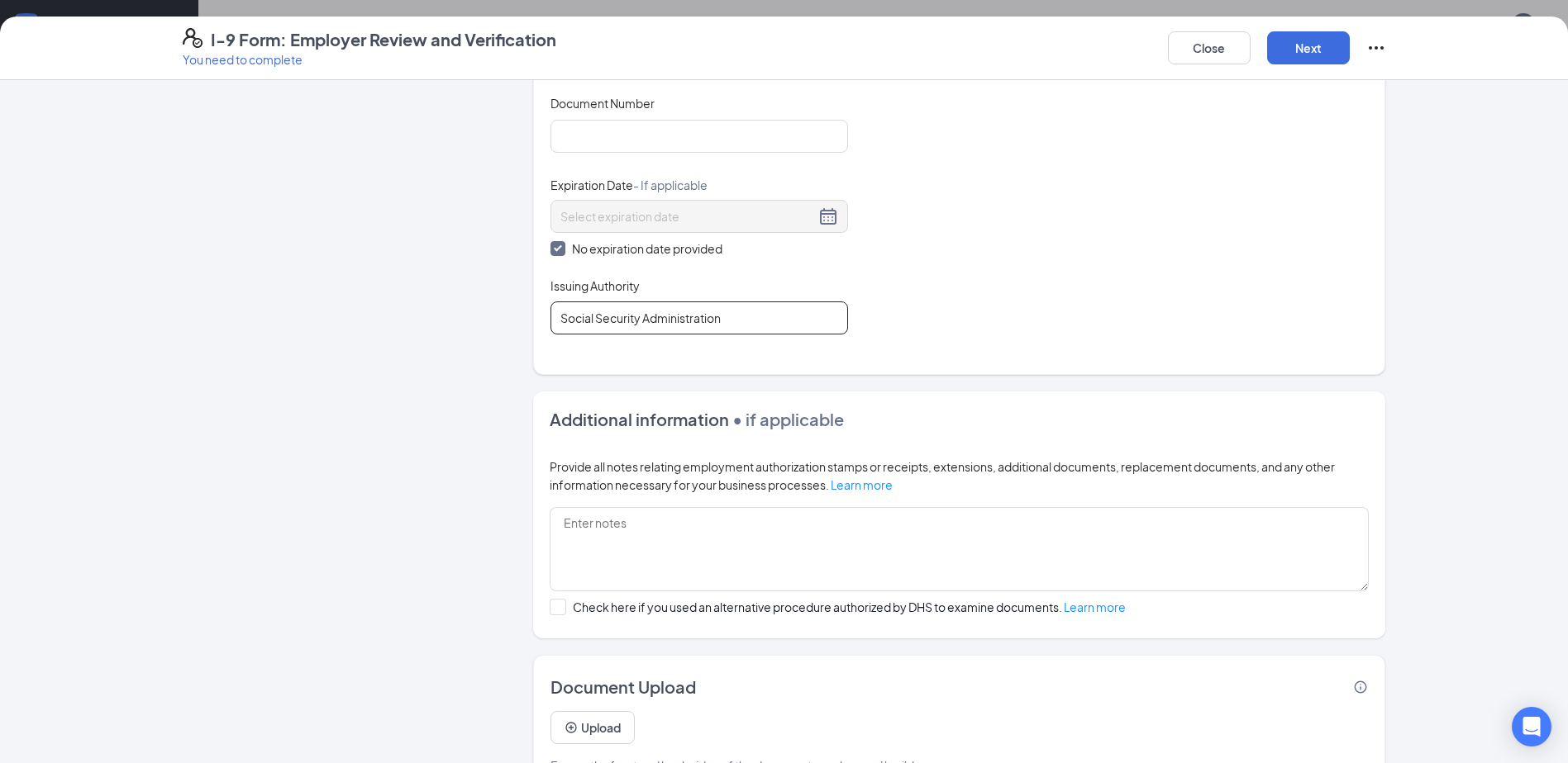
scroll to position [578, 0]
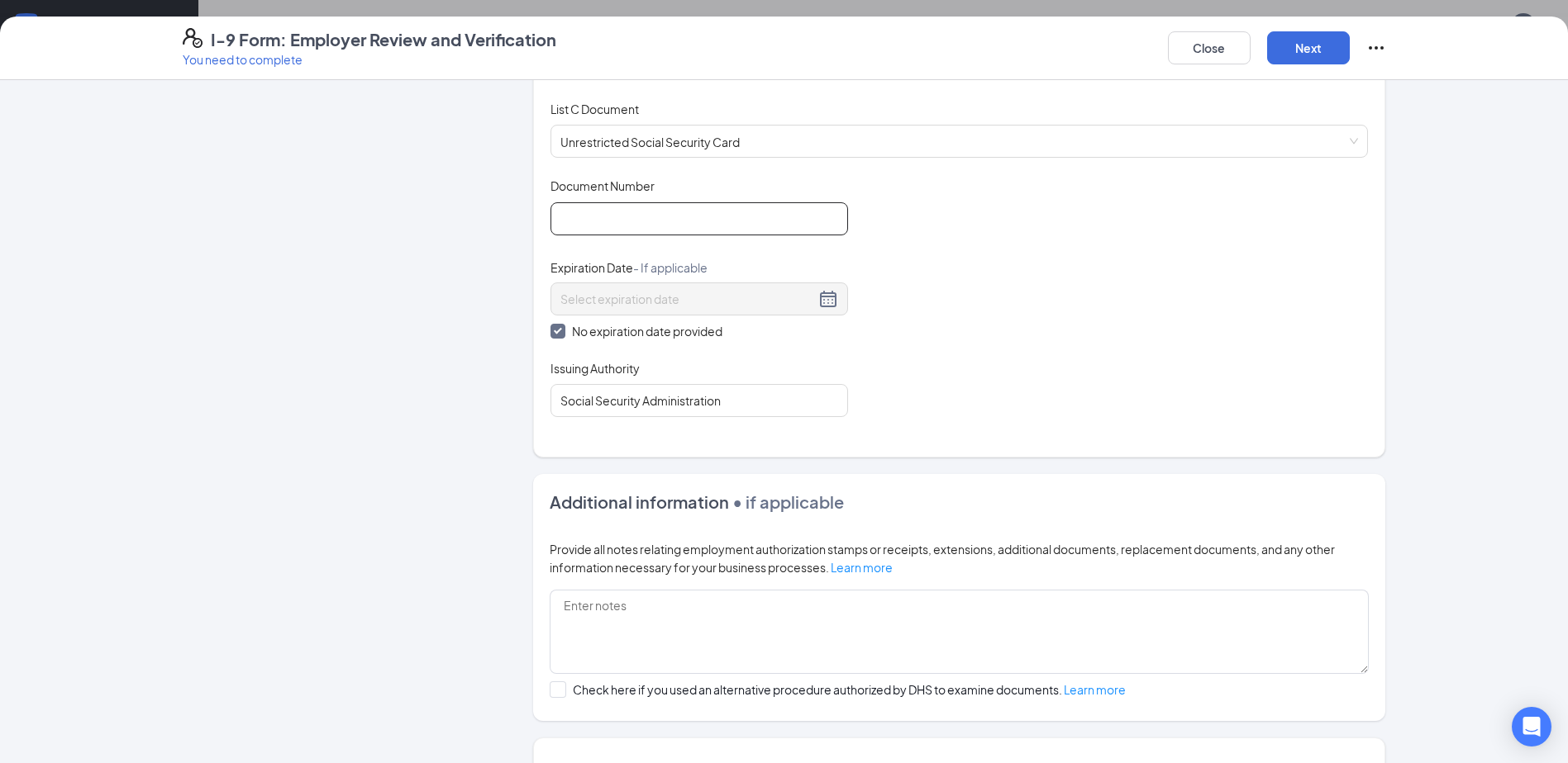
click at [632, 216] on input "Document Number" at bounding box center [699, 218] width 298 height 33
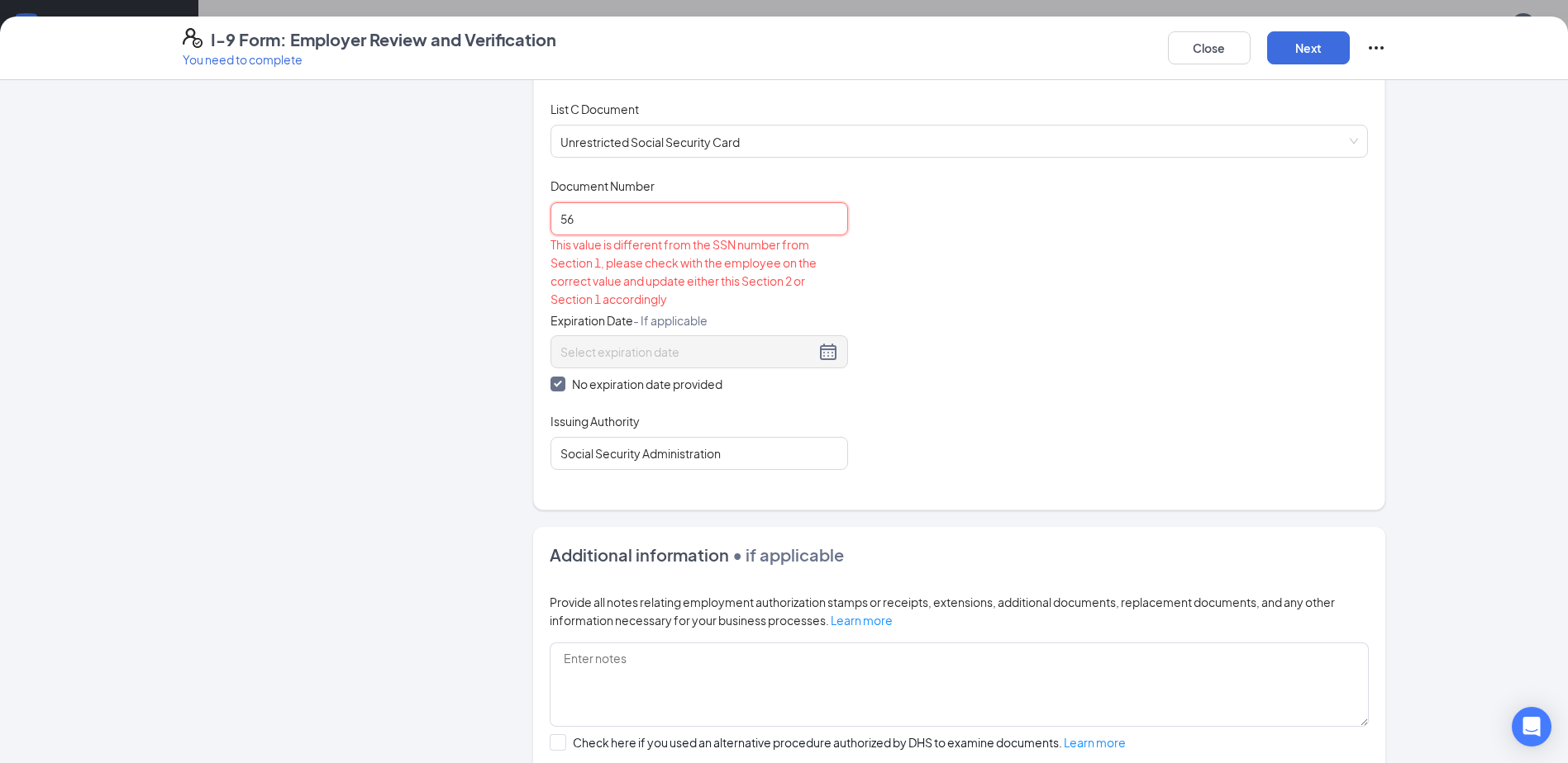
type input "5"
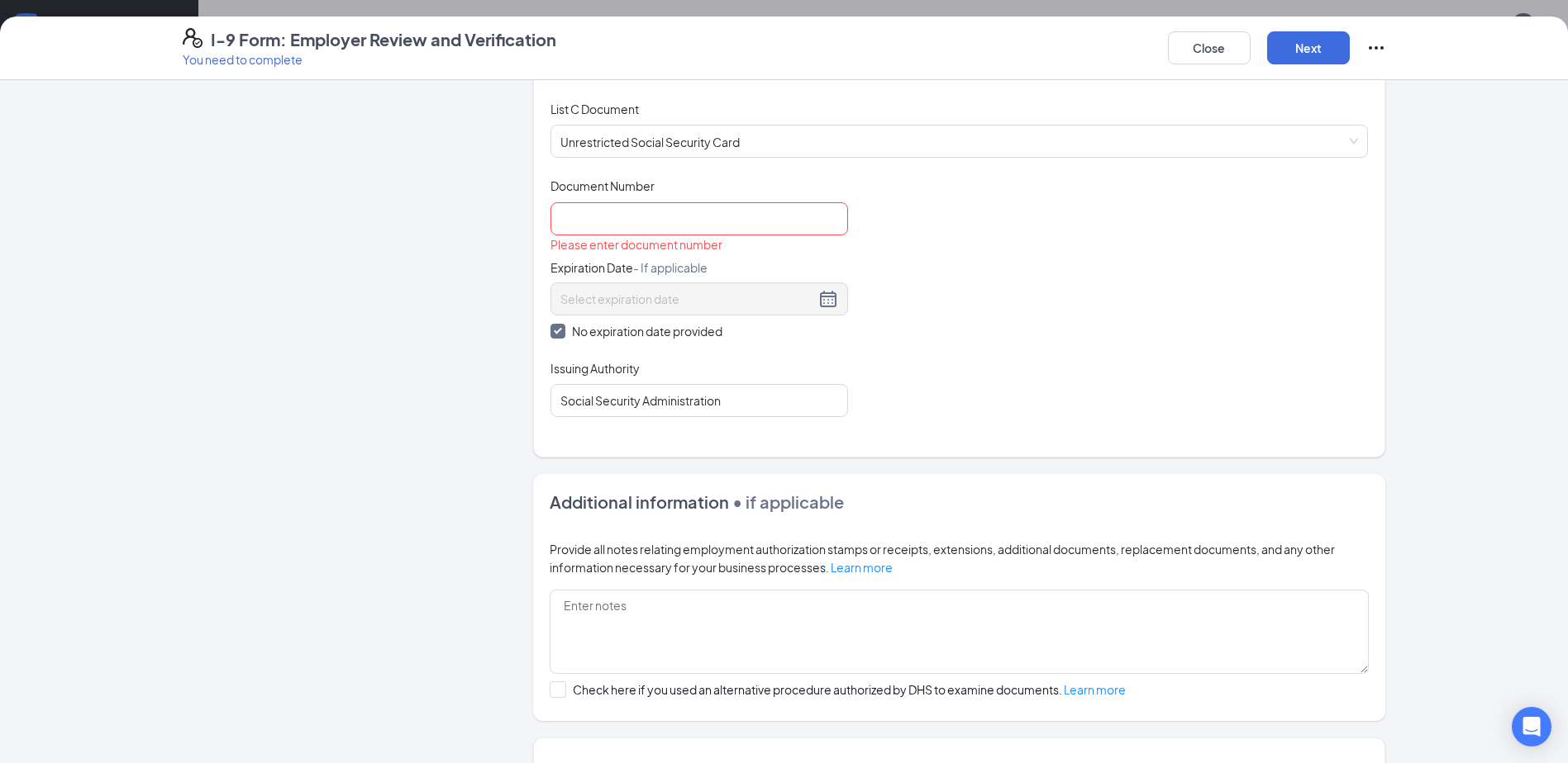
click at [1138, 290] on div "Document Title Unrestricted Social Security Card Document Number Please enter d…" at bounding box center [959, 298] width 817 height 240
click at [694, 221] on input "Document Number" at bounding box center [699, 218] width 298 height 33
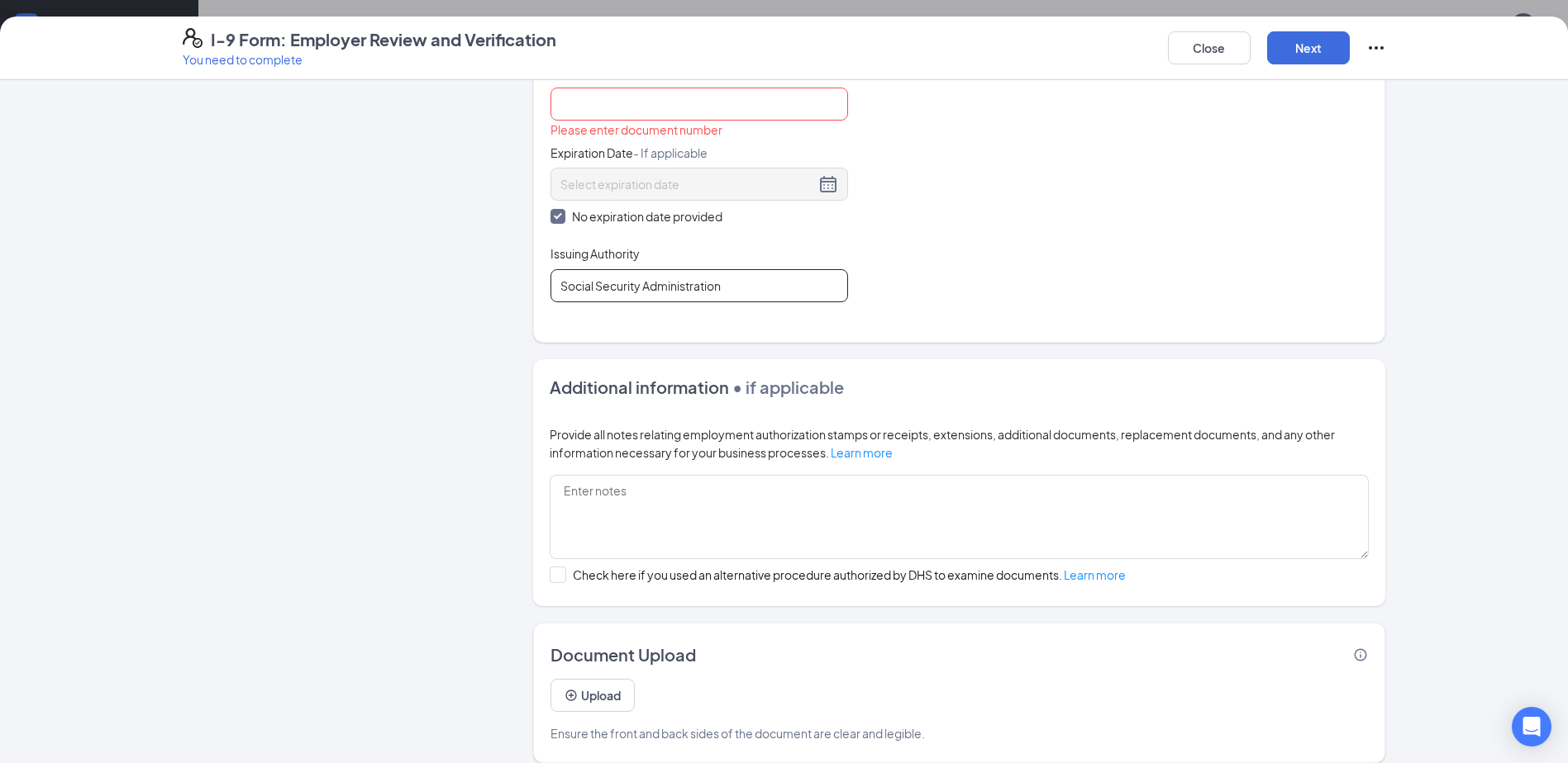
scroll to position [710, 0]
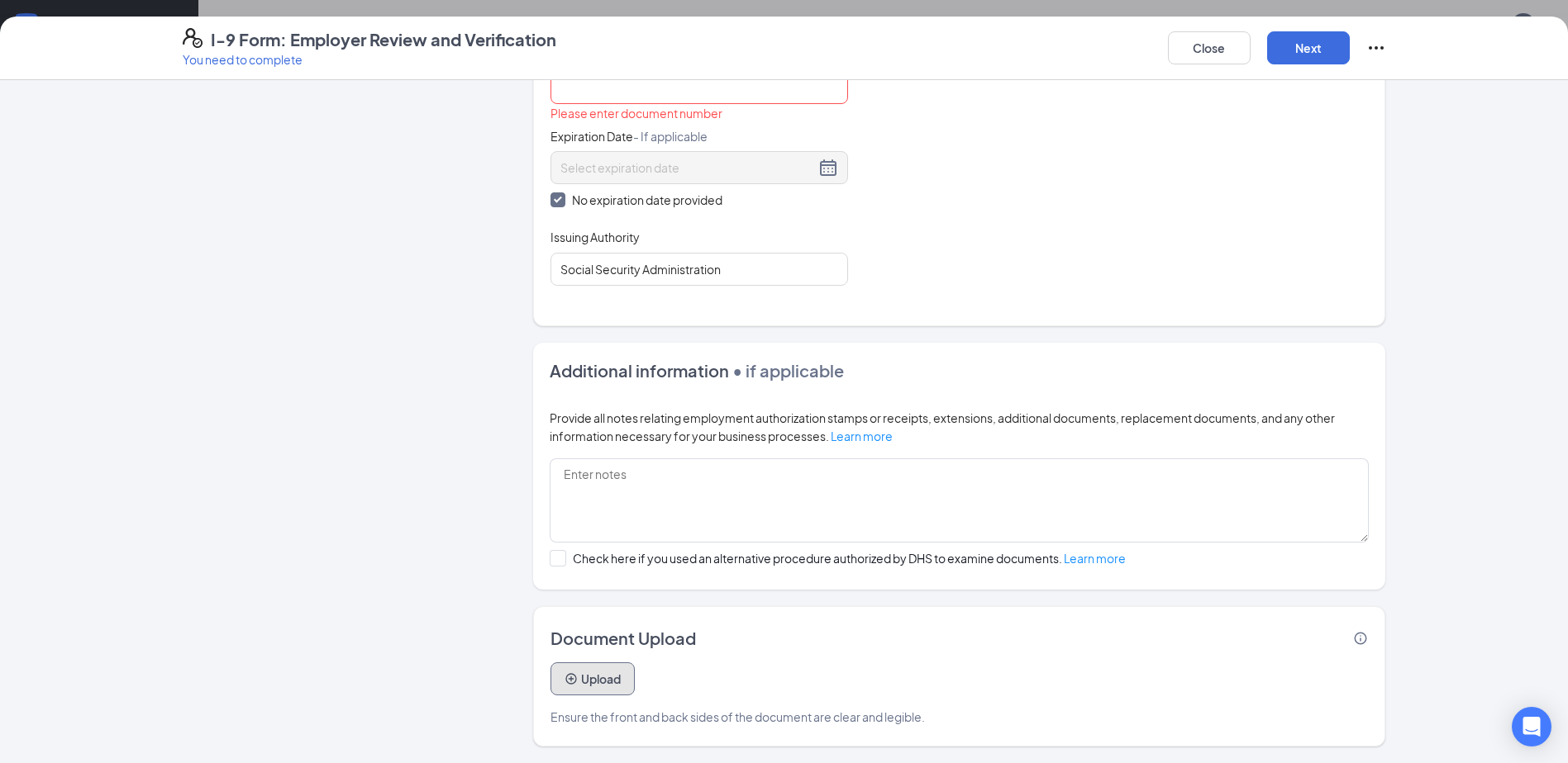
click at [606, 677] on button "Upload" at bounding box center [592, 679] width 84 height 33
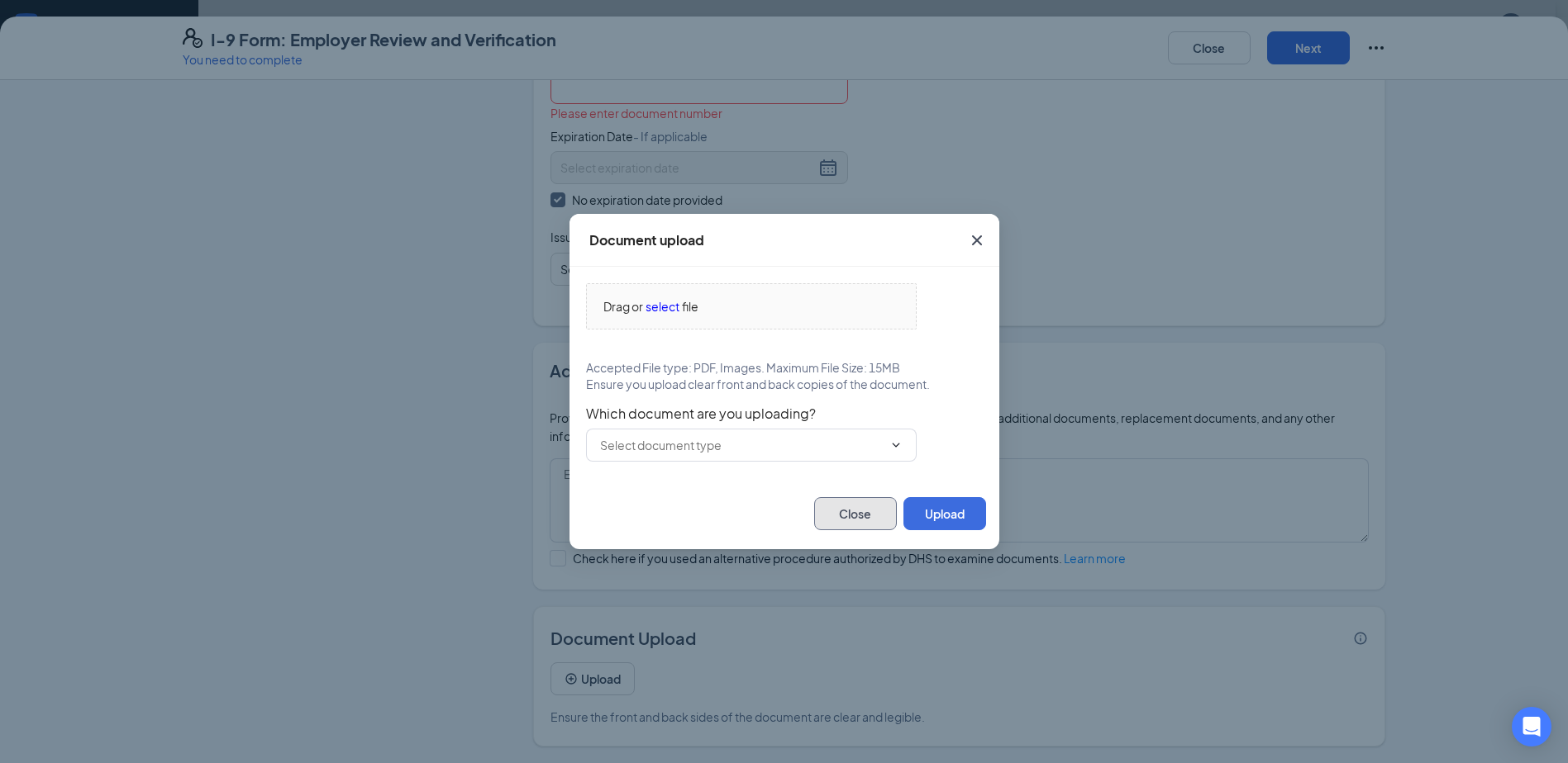
click at [875, 516] on button "Close" at bounding box center [855, 513] width 83 height 33
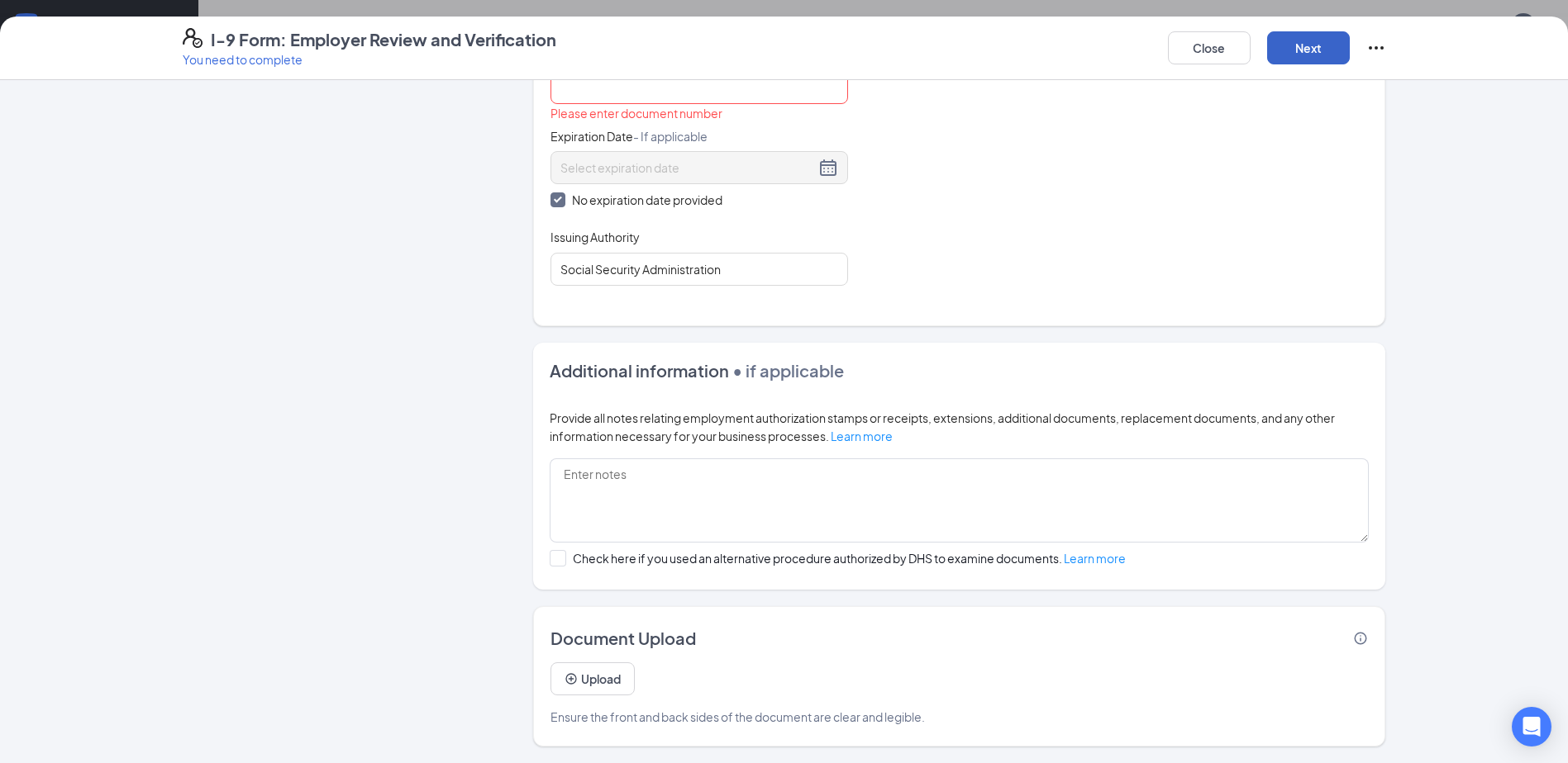
click at [1305, 37] on button "Next" at bounding box center [1308, 48] width 83 height 33
click at [1304, 41] on button "Next" at bounding box center [1308, 48] width 83 height 33
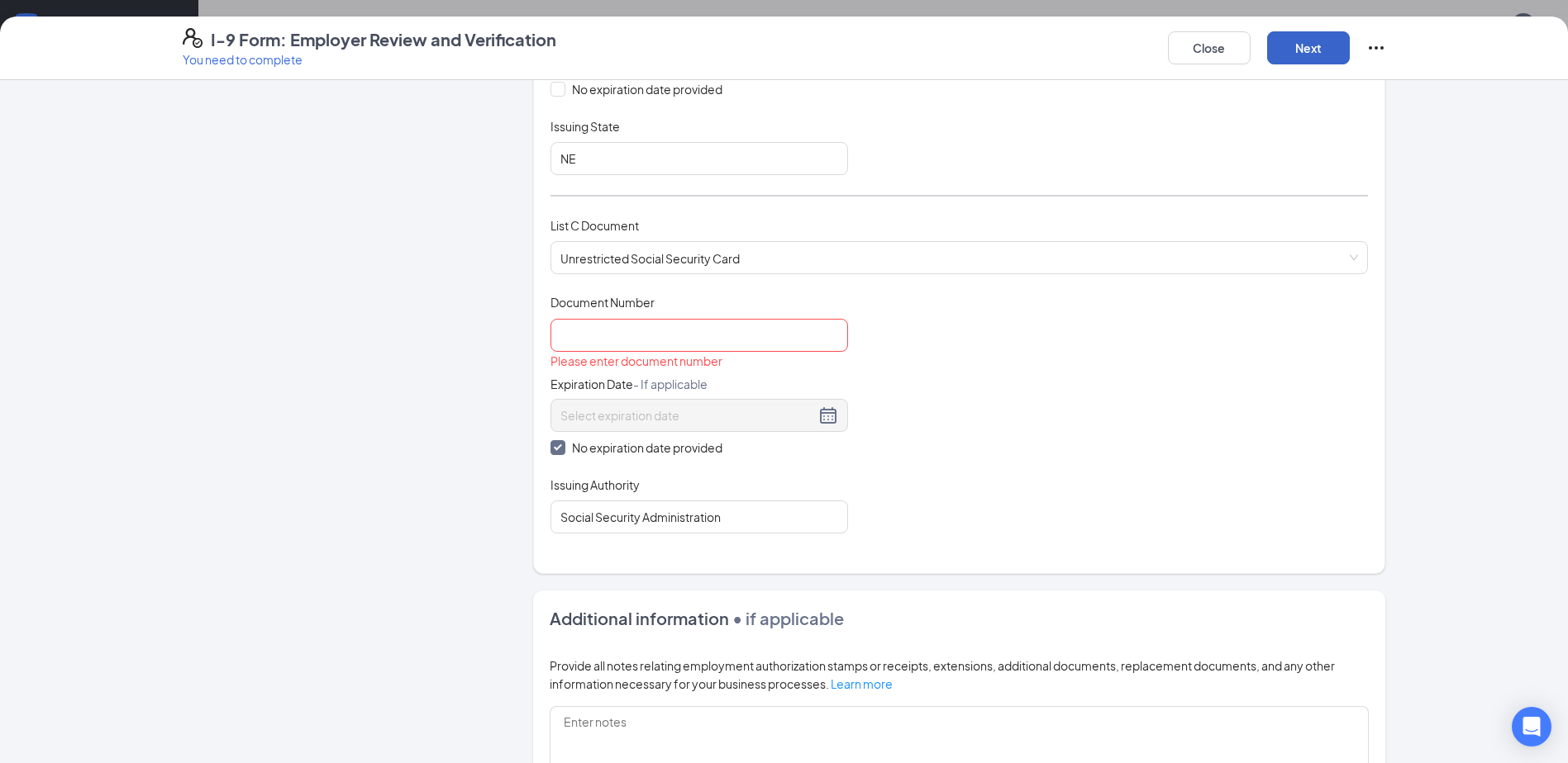
scroll to position [379, 0]
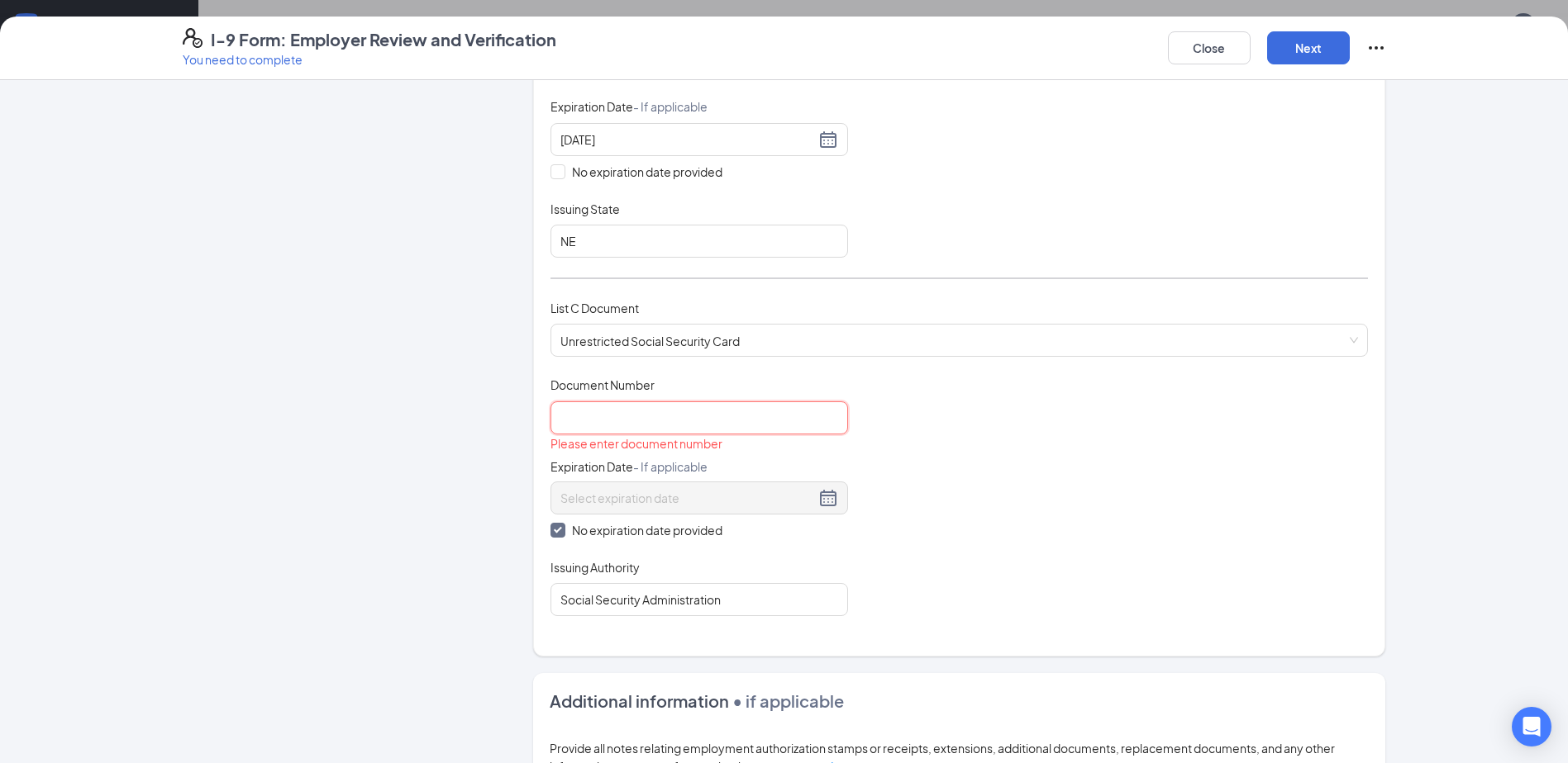
click at [666, 412] on input "Document Number" at bounding box center [699, 418] width 298 height 33
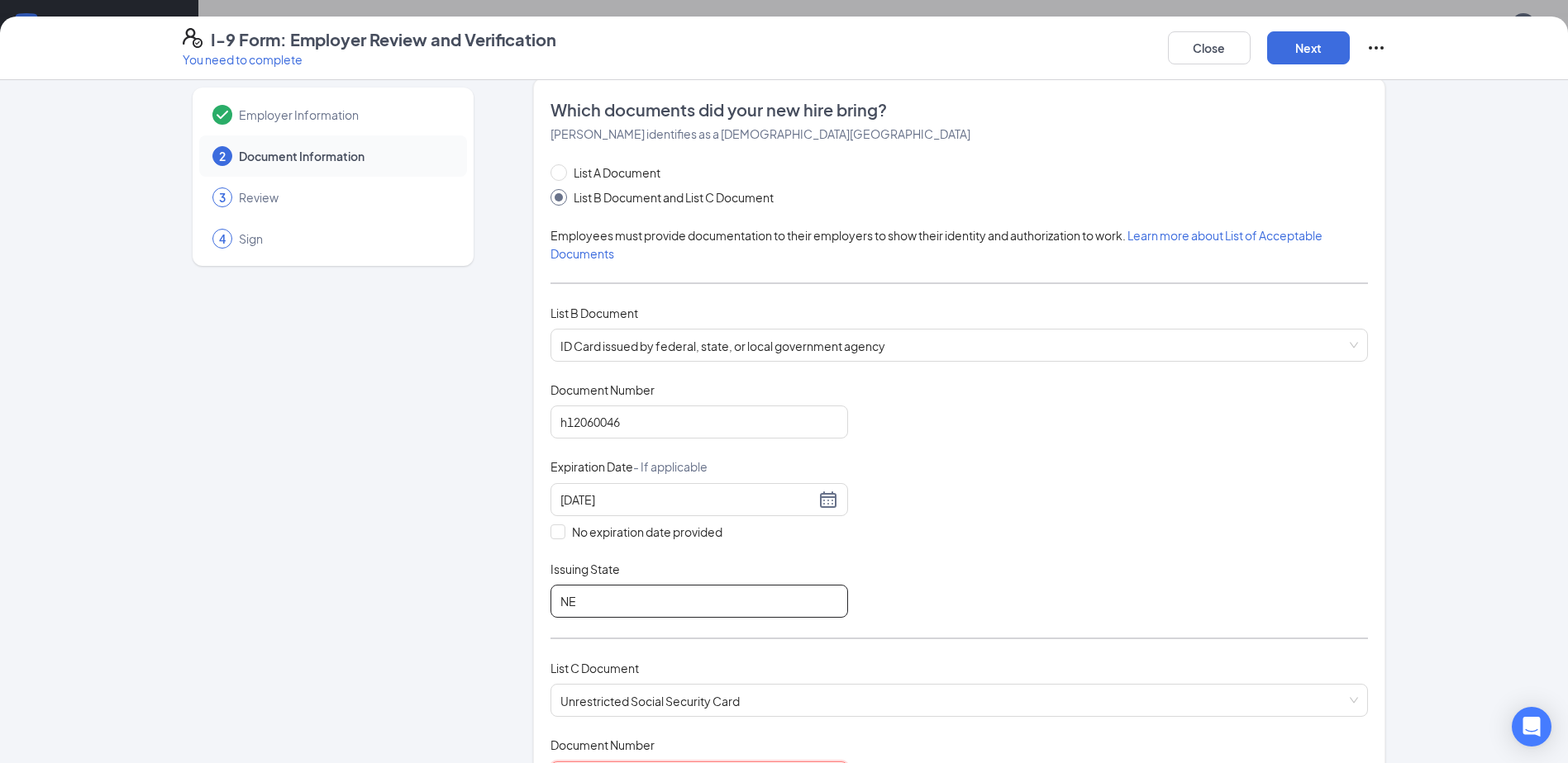
scroll to position [0, 0]
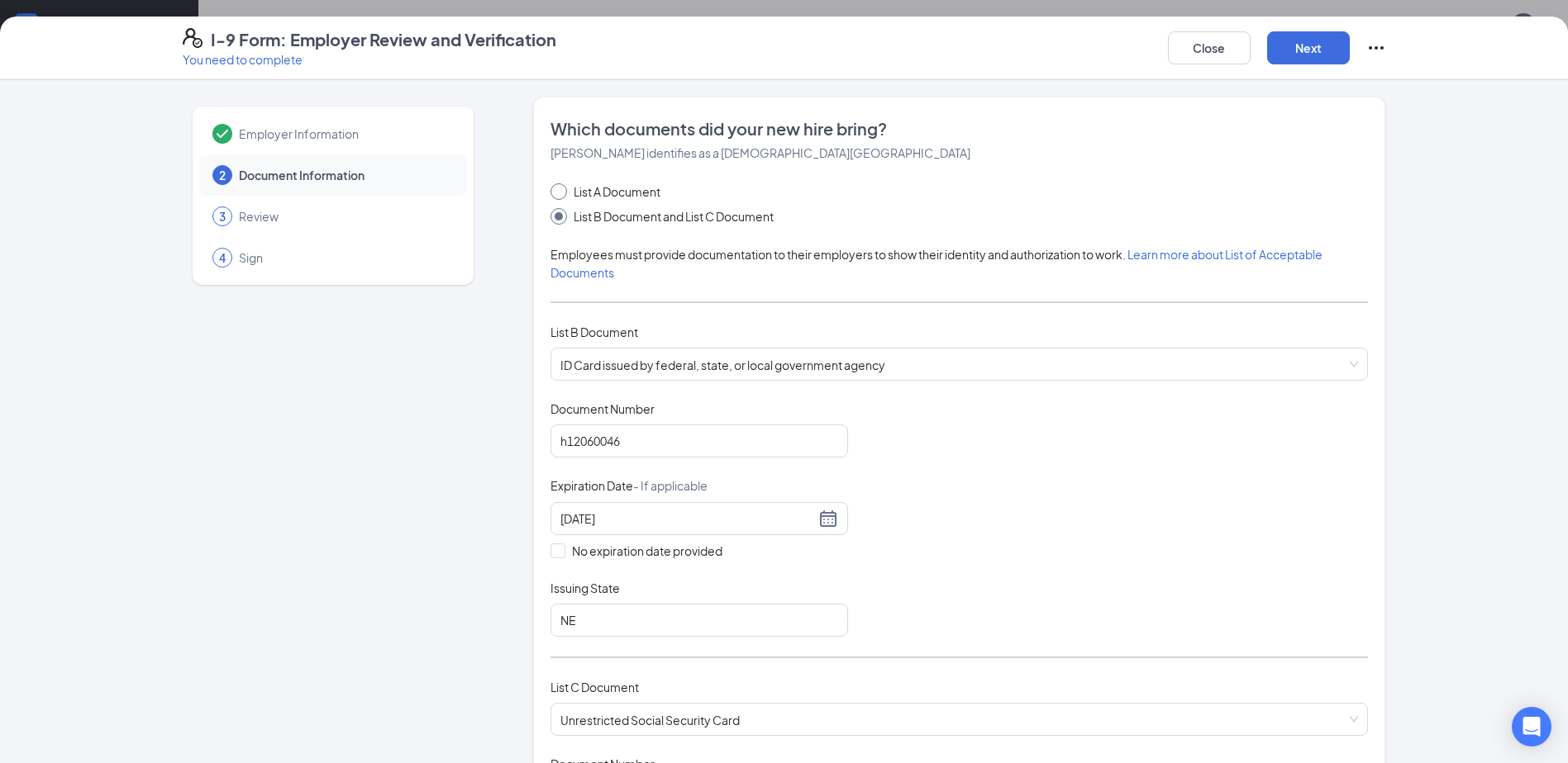
click at [553, 189] on input "List A Document" at bounding box center [556, 188] width 12 height 12
radio input "true"
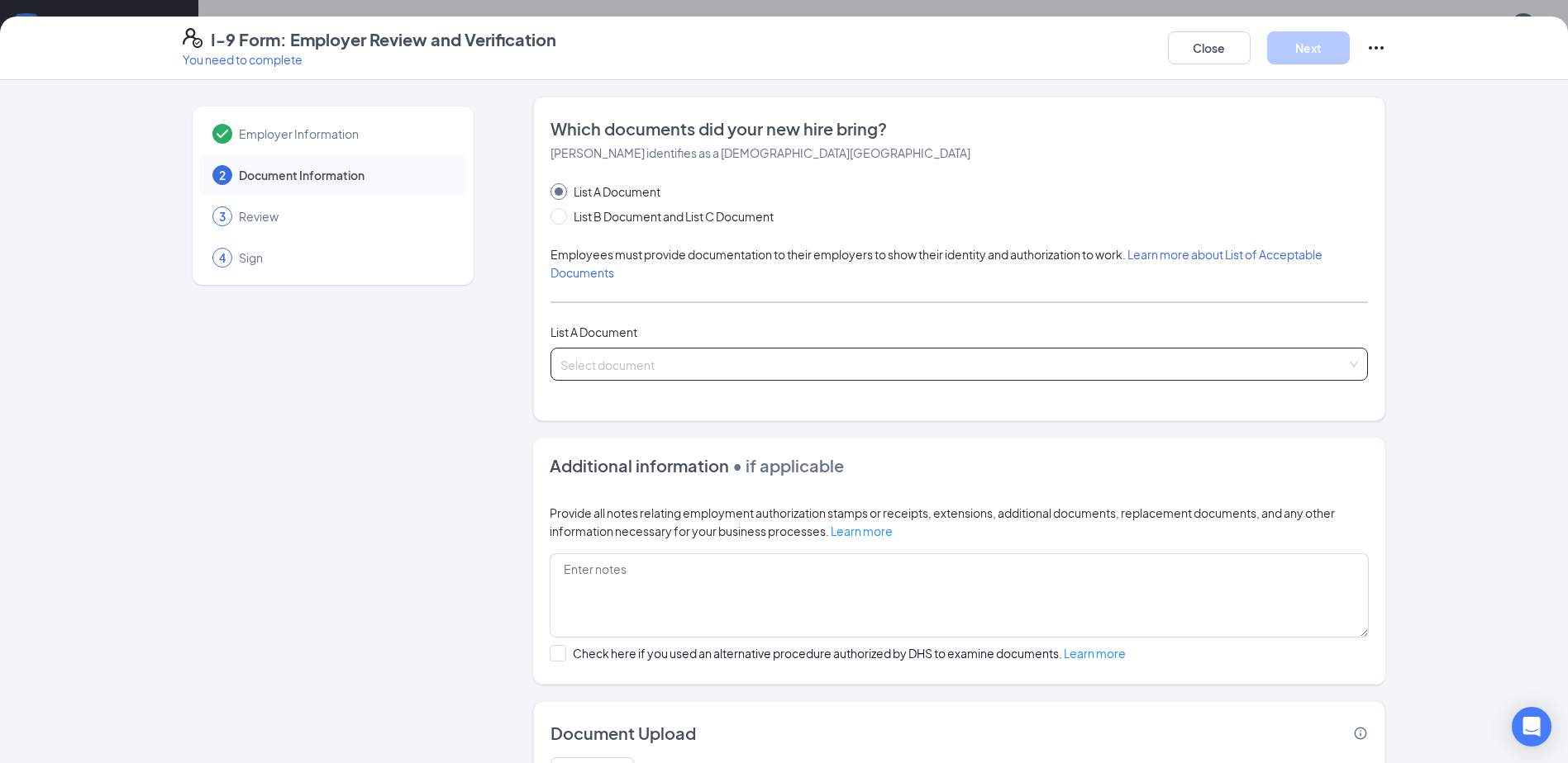
click at [675, 364] on input "search" at bounding box center [953, 361] width 786 height 24
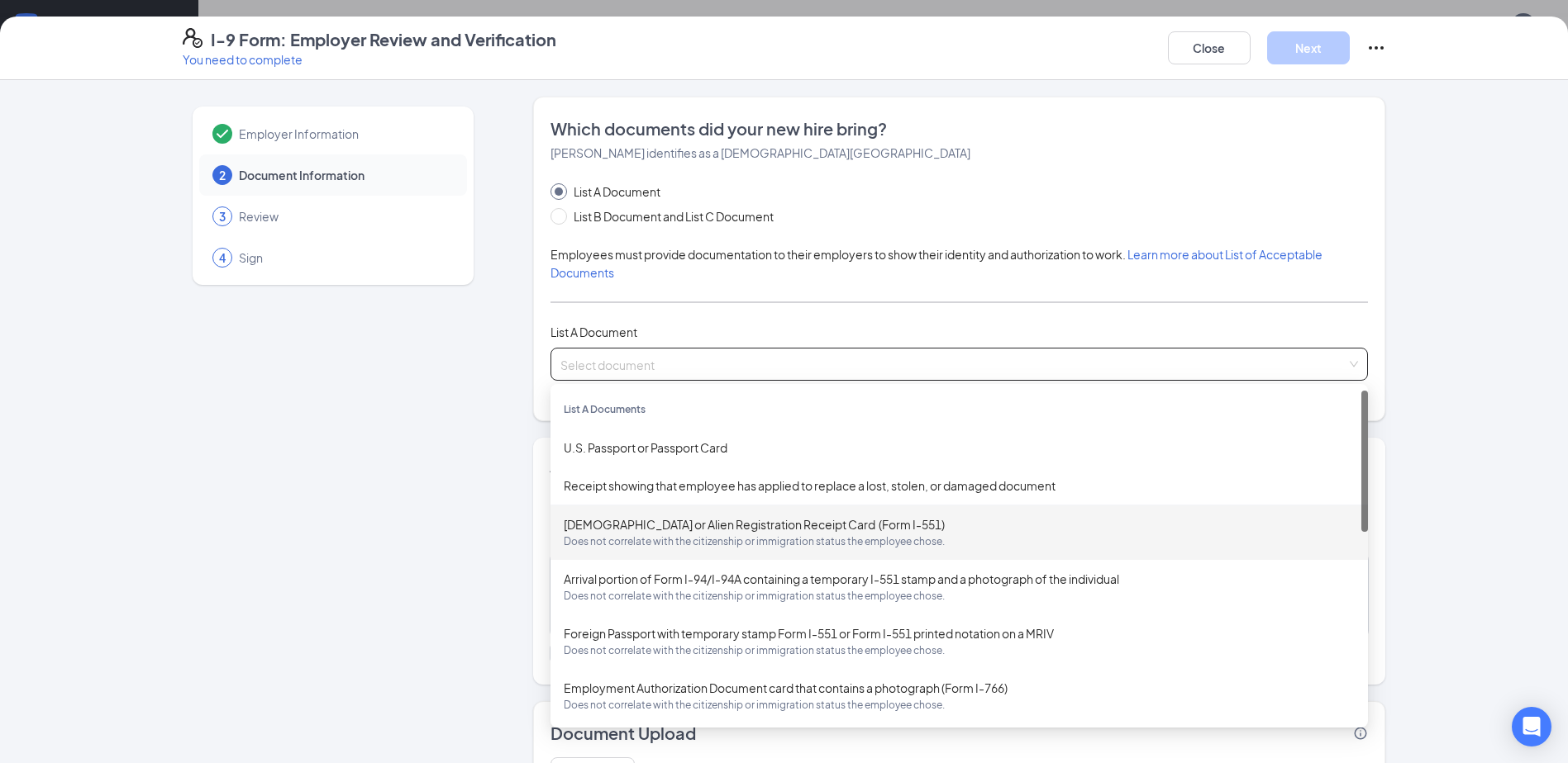
scroll to position [889, 0]
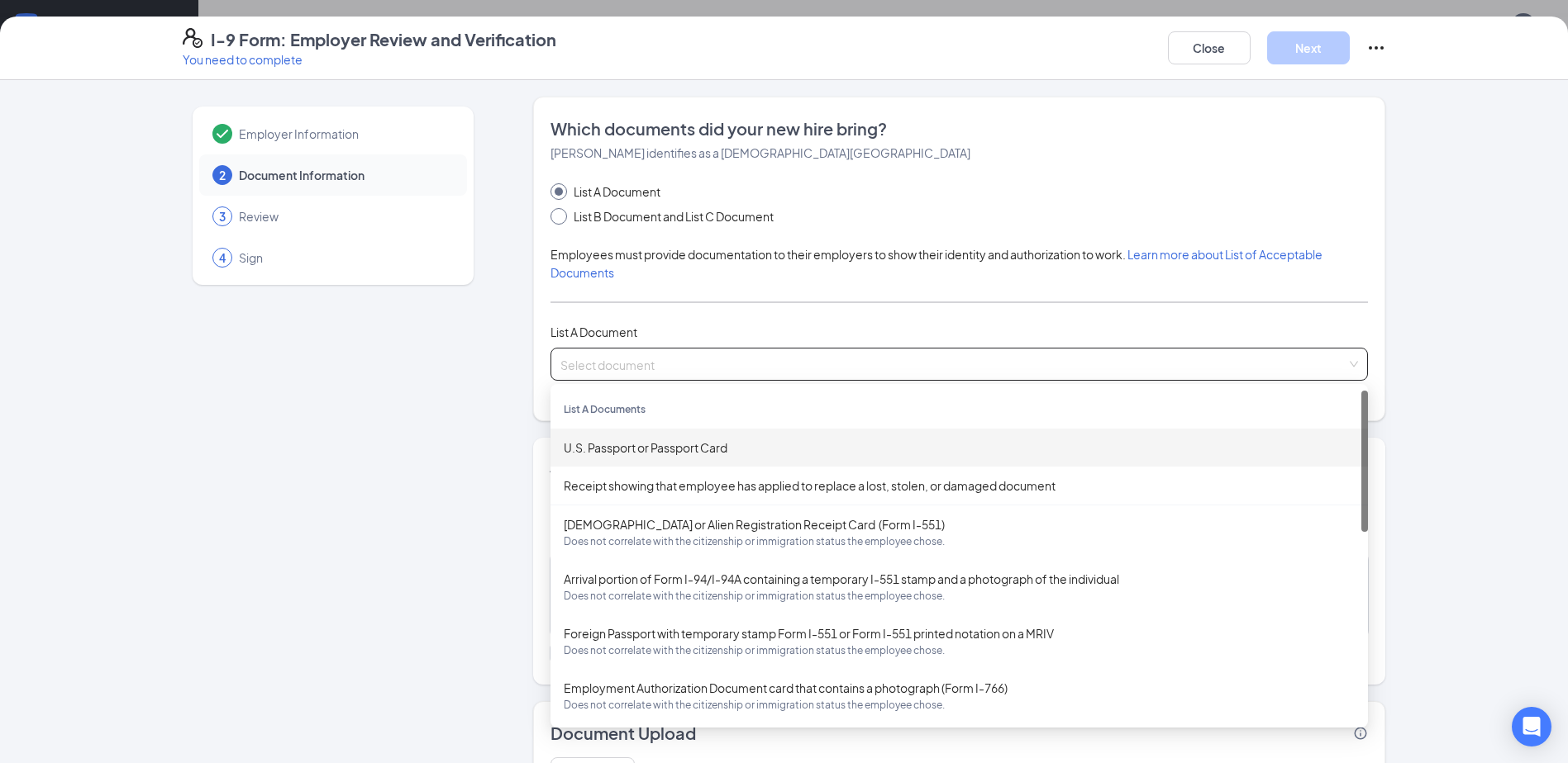
click at [550, 216] on input "List B Document and List C Document" at bounding box center [556, 214] width 12 height 12
radio input "true"
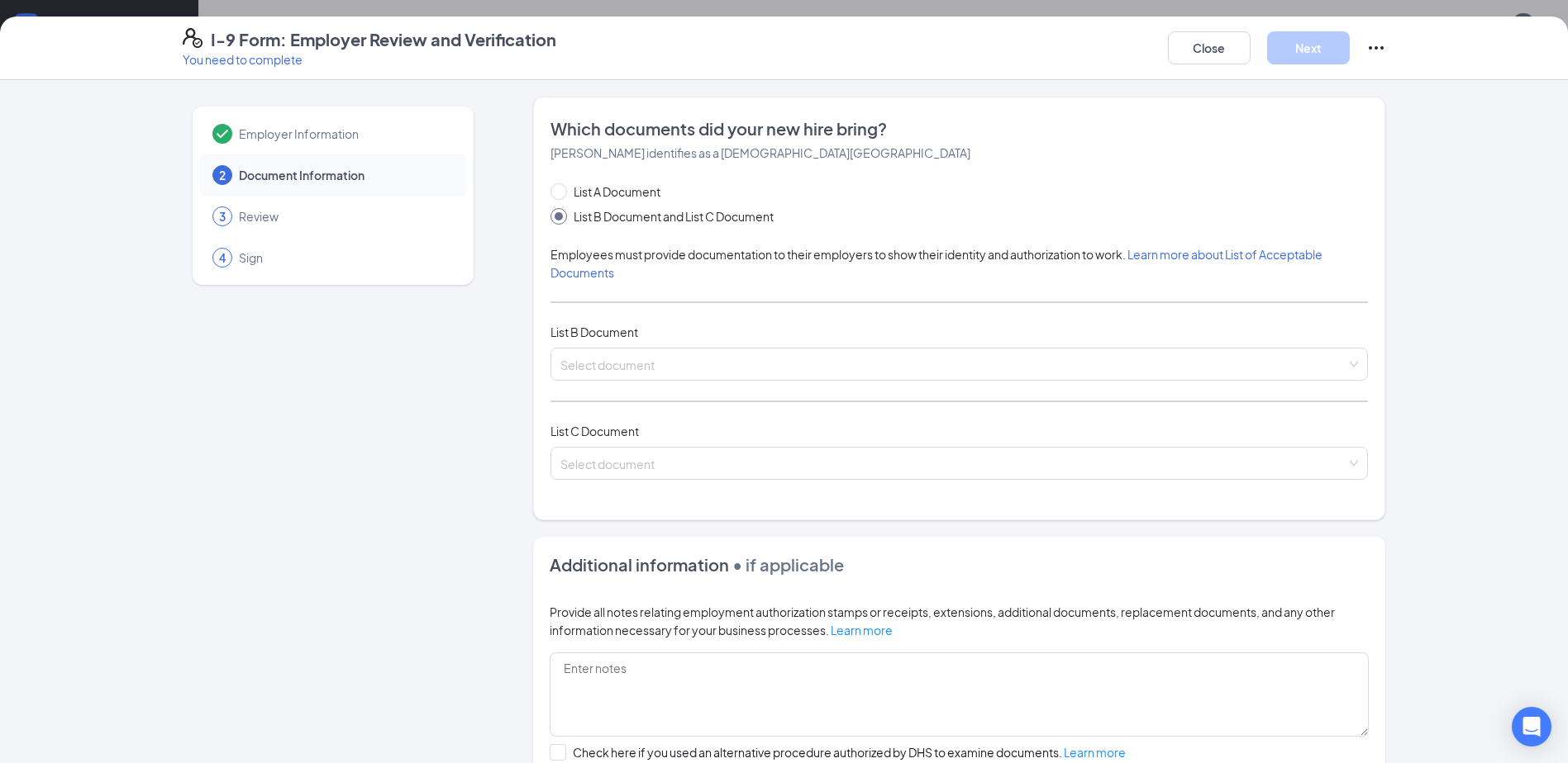
radio input "false"
click at [669, 355] on input "search" at bounding box center [953, 361] width 786 height 24
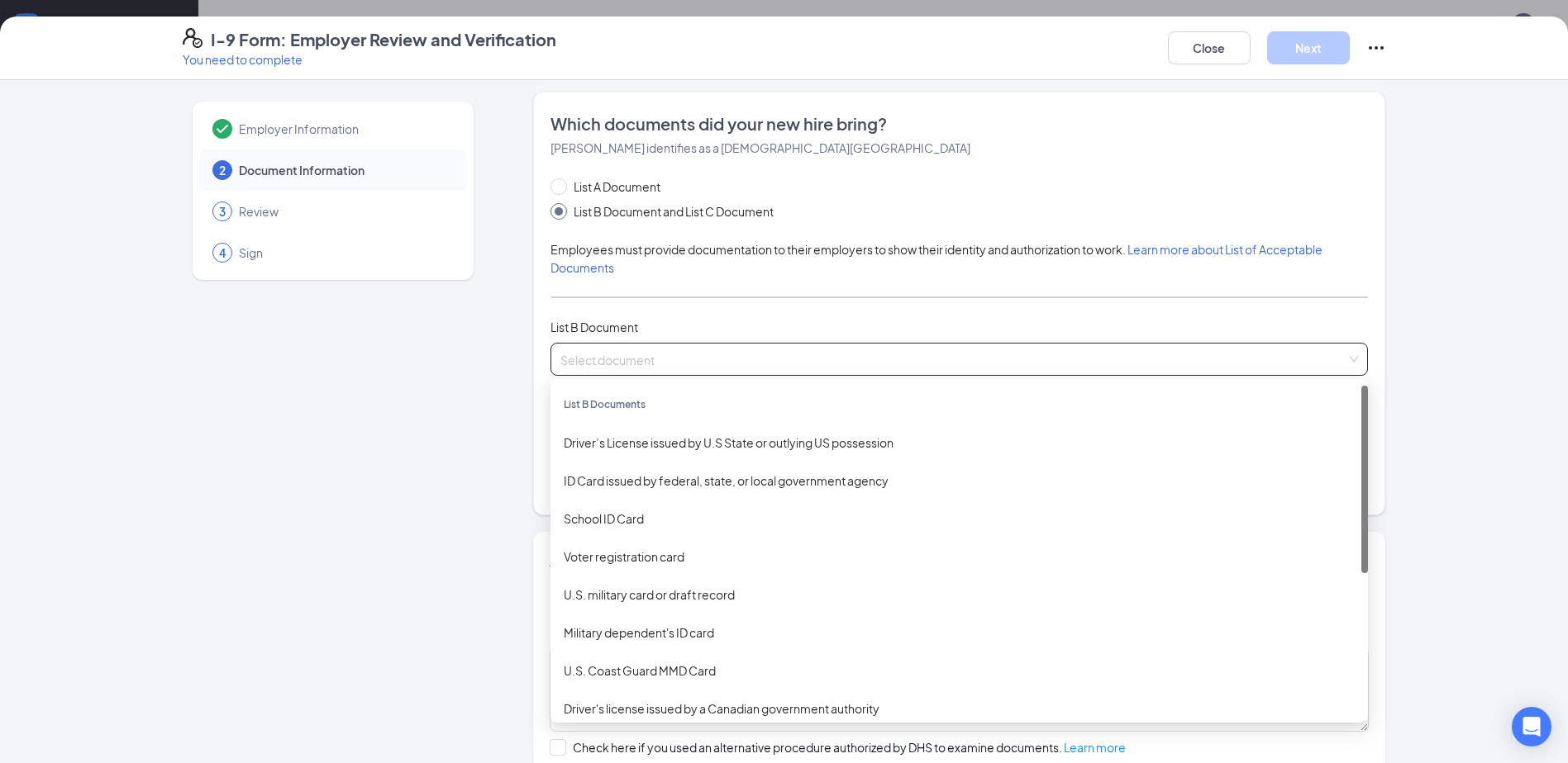
scroll to position [0, 0]
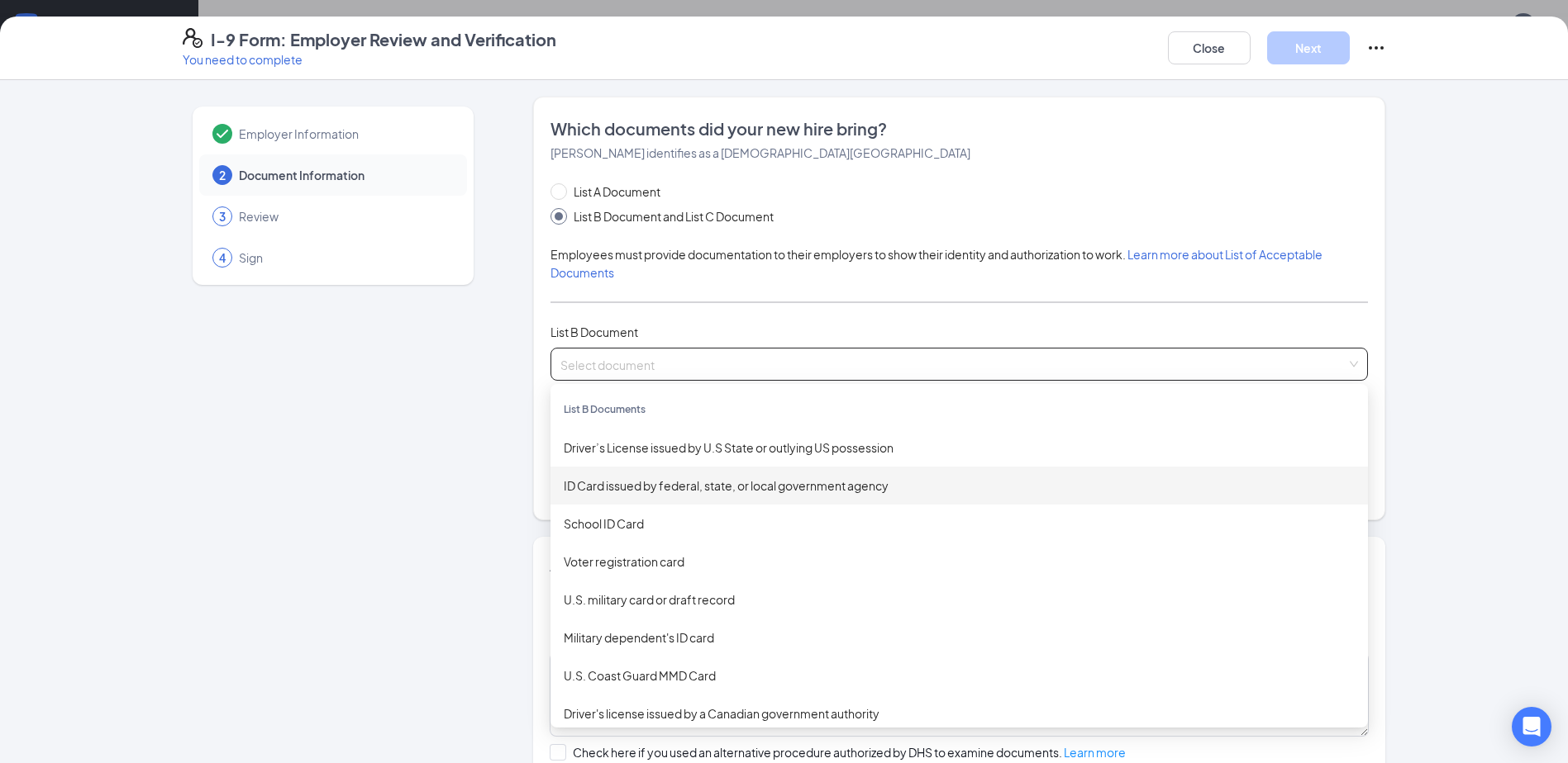
click at [705, 486] on div "ID Card issued by federal, state, or local government agency" at bounding box center [959, 486] width 791 height 18
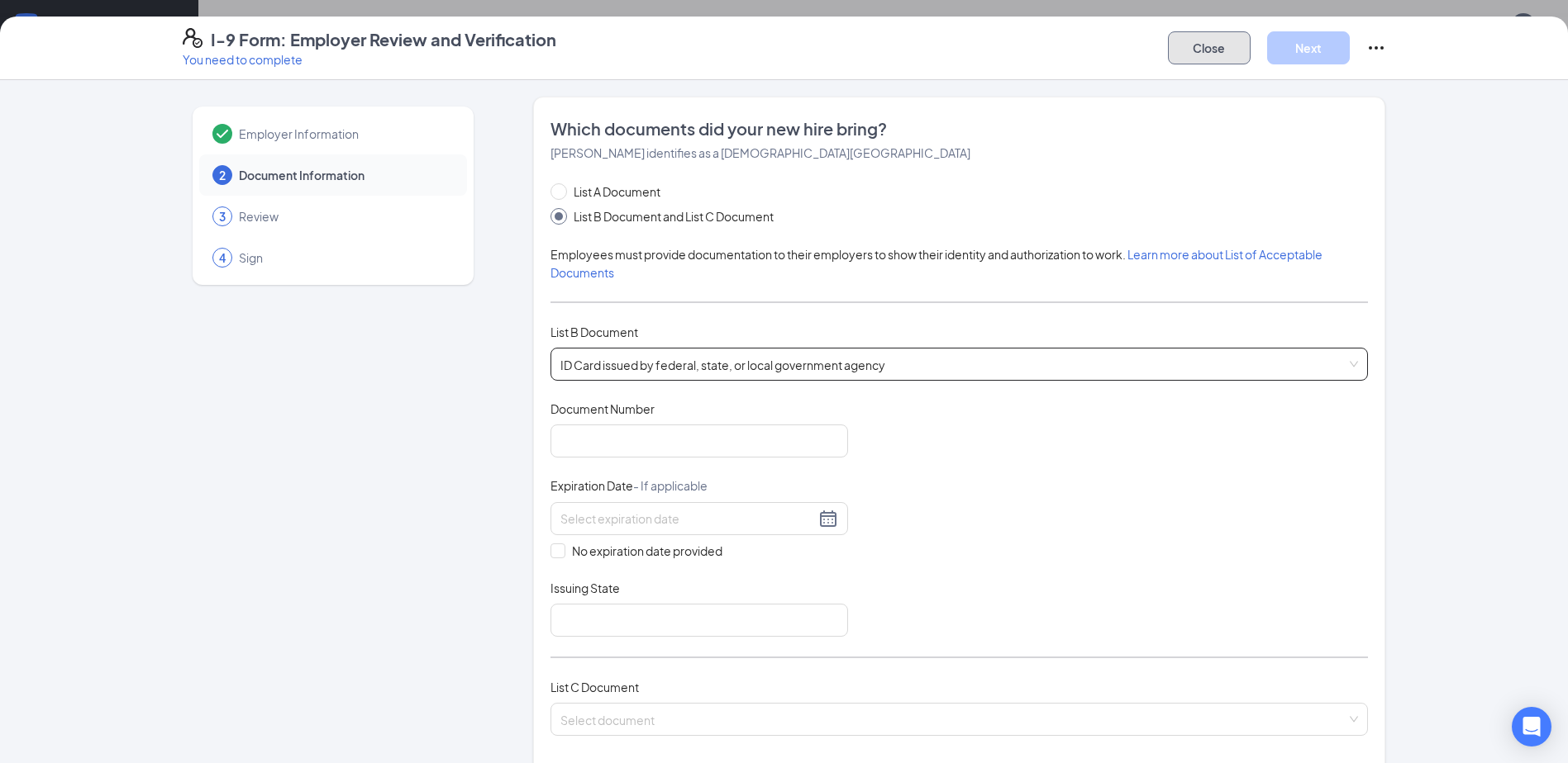
click at [1222, 51] on button "Close" at bounding box center [1209, 48] width 83 height 33
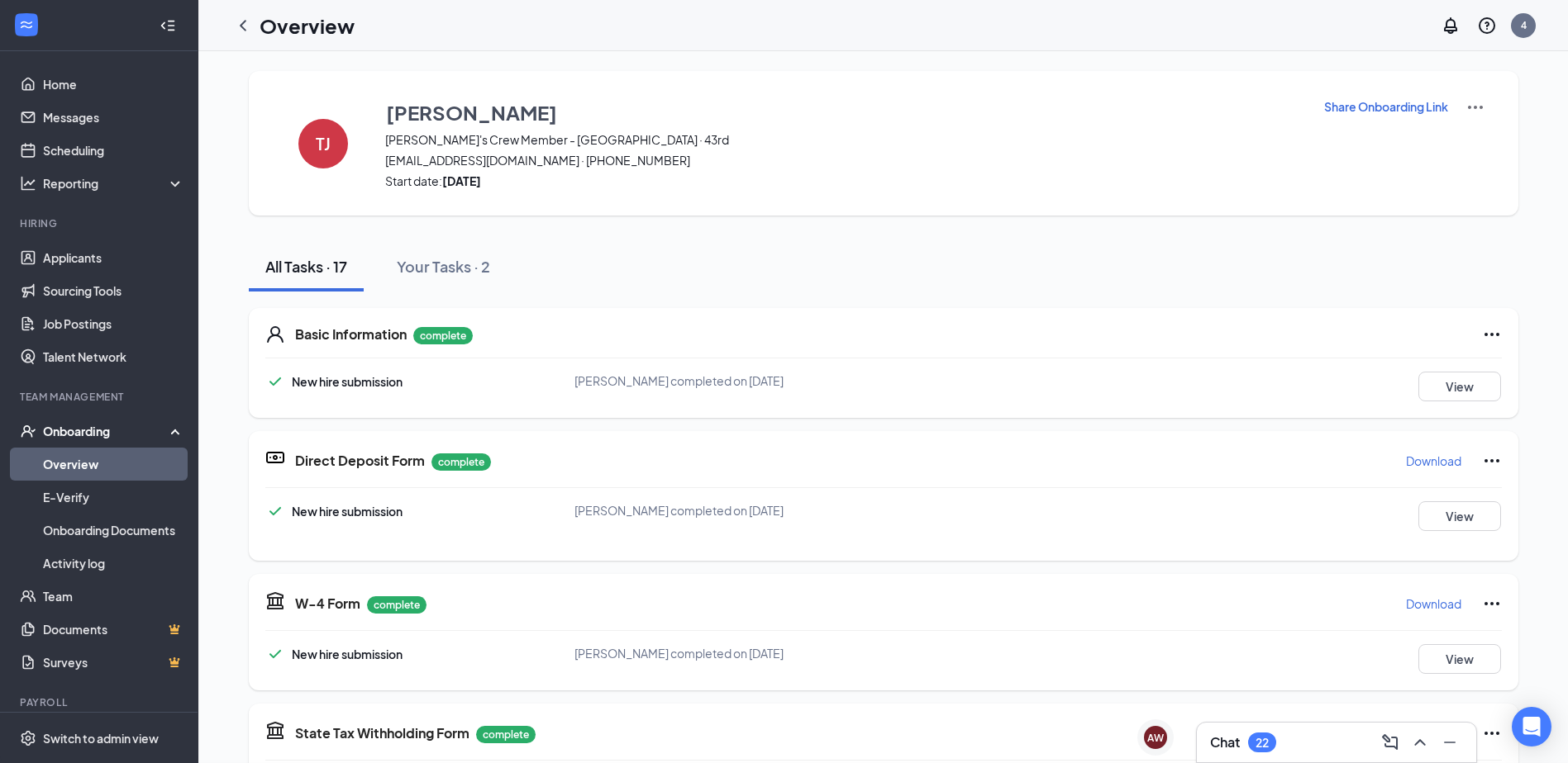
scroll to position [971, 0]
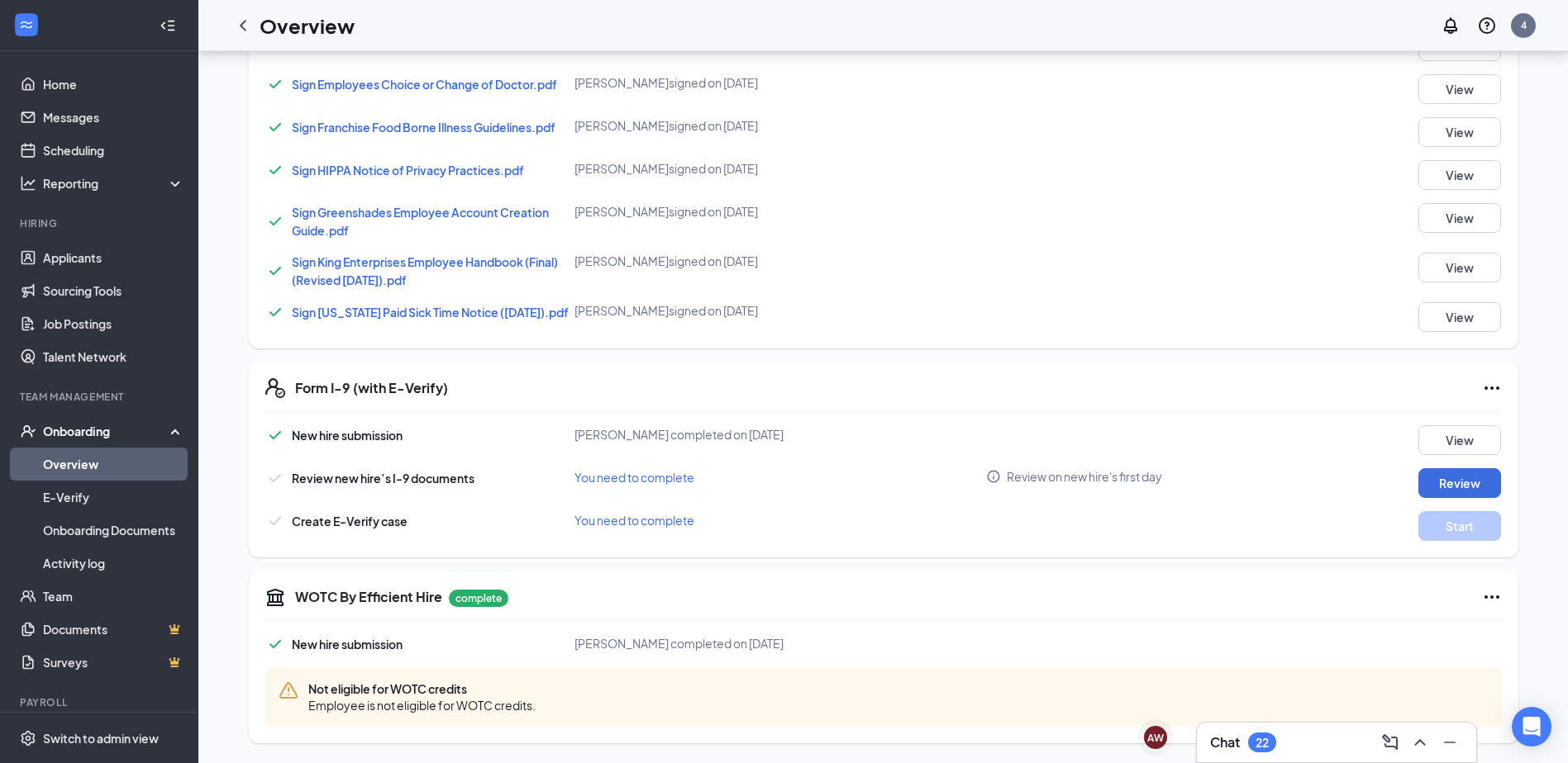
click at [663, 524] on span "You need to complete" at bounding box center [634, 520] width 120 height 14
